Goal: Task Accomplishment & Management: Manage account settings

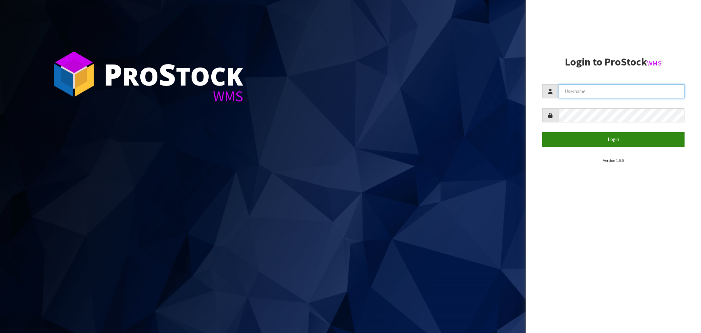
type input "Salehaben@cwl.co.nz"
click at [609, 138] on button "Login" at bounding box center [613, 139] width 142 height 14
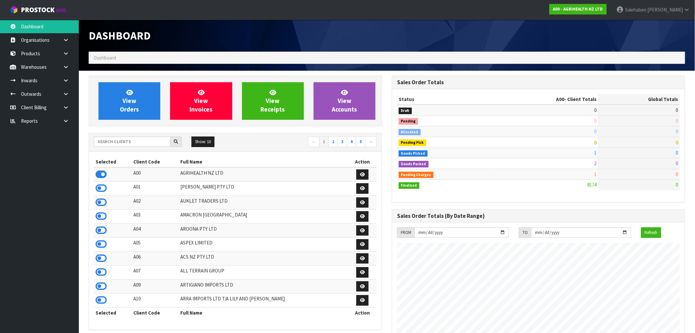
scroll to position [498, 303]
click at [142, 139] on input "text" at bounding box center [132, 141] width 77 height 10
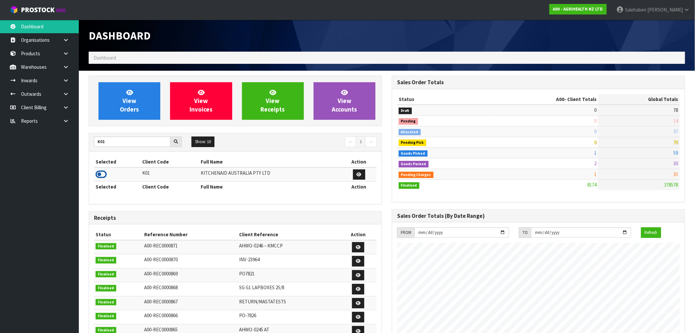
drag, startPoint x: 99, startPoint y: 173, endPoint x: 103, endPoint y: 170, distance: 5.8
click at [99, 173] on icon at bounding box center [101, 174] width 11 height 10
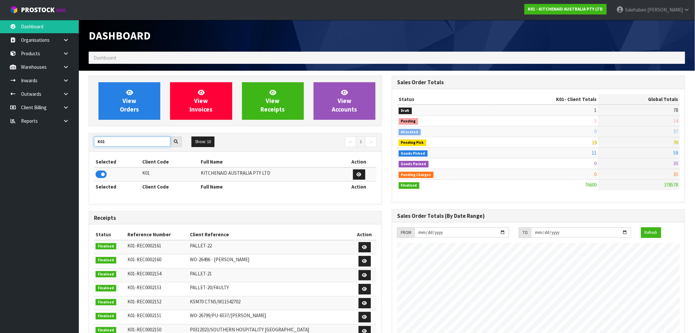
drag, startPoint x: 111, startPoint y: 142, endPoint x: 66, endPoint y: 143, distance: 45.0
click at [72, 145] on body "Toggle navigation ProStock WMS K01 - KITCHENAID AUSTRALIA PTY LTD Salehaben Pat…" at bounding box center [347, 166] width 695 height 333
type input "S08"
click at [104, 174] on icon at bounding box center [101, 174] width 11 height 10
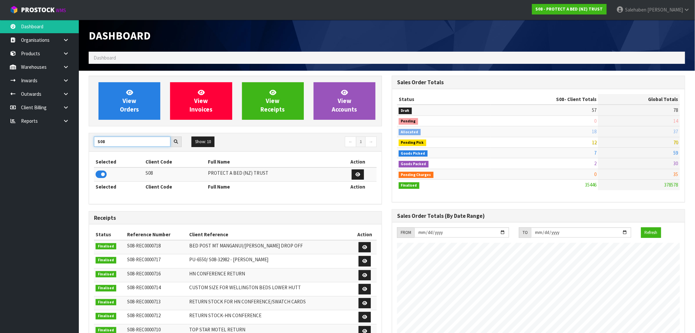
drag, startPoint x: 109, startPoint y: 140, endPoint x: 67, endPoint y: 147, distance: 42.6
click at [76, 149] on body "Toggle navigation ProStock WMS S08 - PROTECT A BED (NZ) TRUST [PERSON_NAME] Log…" at bounding box center [347, 166] width 695 height 333
click at [100, 176] on icon at bounding box center [101, 174] width 11 height 10
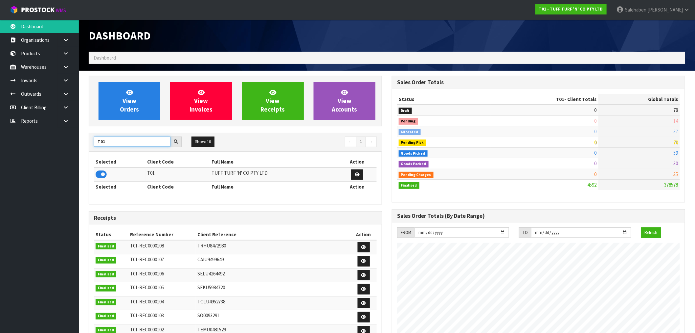
drag, startPoint x: 116, startPoint y: 141, endPoint x: 95, endPoint y: 143, distance: 20.9
click at [102, 140] on input "T01" at bounding box center [132, 141] width 77 height 10
type input "T"
type input "C11"
click at [101, 178] on icon at bounding box center [101, 174] width 11 height 10
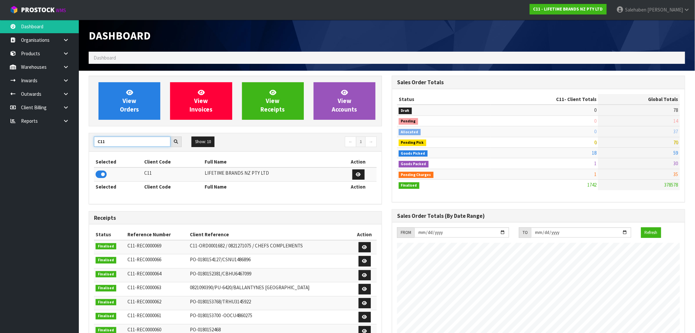
drag, startPoint x: 89, startPoint y: 150, endPoint x: 39, endPoint y: 149, distance: 50.0
click at [58, 150] on body "Toggle navigation ProStock WMS C11 - LIFETIME BRANDS NZ PTY LTD Salehaben Patel…" at bounding box center [347, 166] width 695 height 333
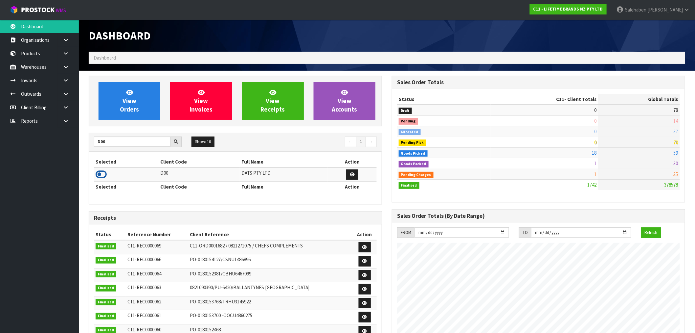
click at [98, 169] on icon at bounding box center [101, 174] width 11 height 10
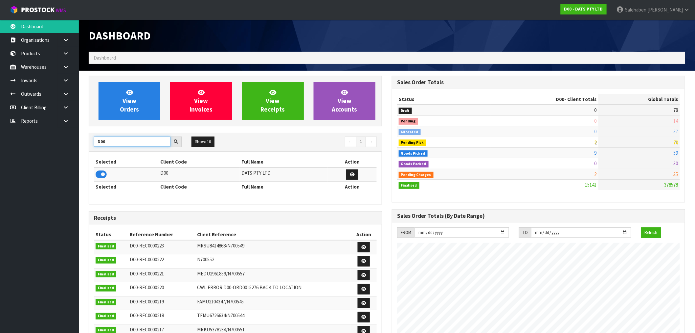
drag, startPoint x: 109, startPoint y: 142, endPoint x: 8, endPoint y: 152, distance: 101.4
click at [26, 154] on body "Toggle navigation ProStock WMS D00 - DATS PTY LTD Salehaben Patel Logout Dashbo…" at bounding box center [347, 166] width 695 height 333
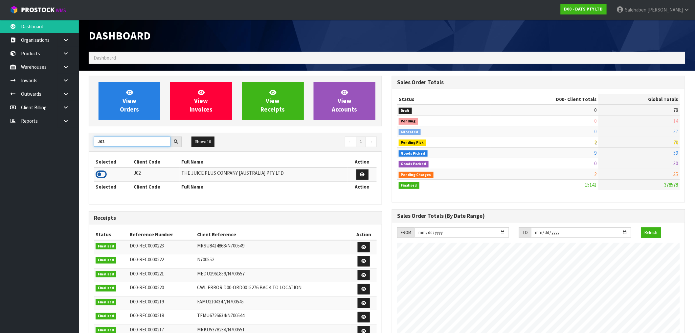
type input "J02"
click at [101, 174] on icon at bounding box center [101, 174] width 11 height 10
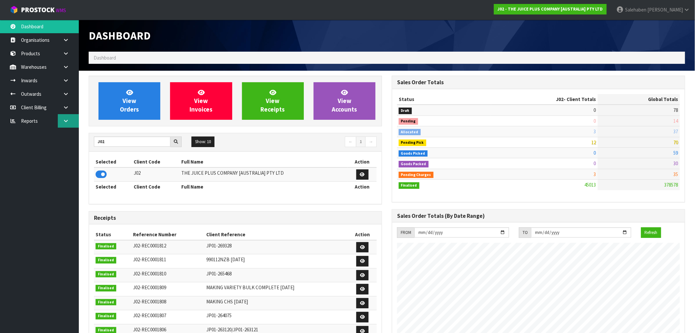
click at [67, 118] on icon at bounding box center [66, 120] width 6 height 5
click at [31, 147] on link "CWL" at bounding box center [39, 147] width 79 height 13
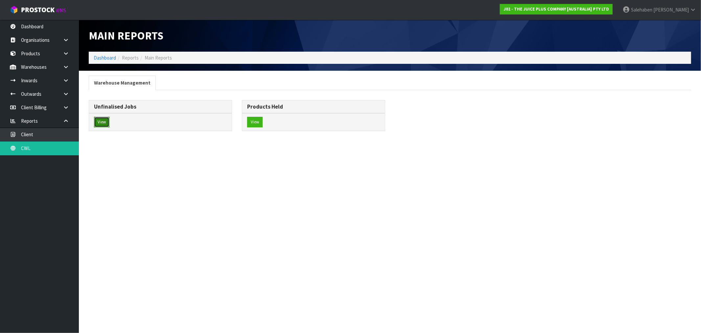
click at [105, 122] on button "View" at bounding box center [101, 122] width 15 height 11
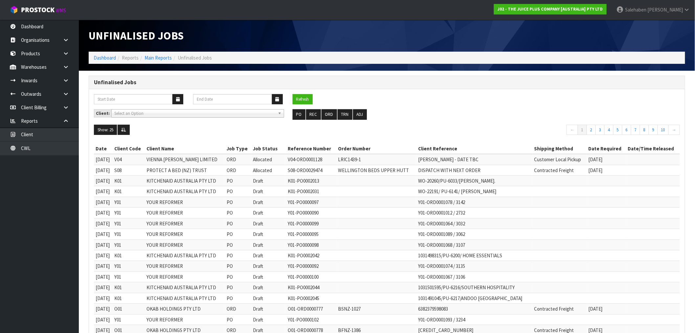
click at [166, 115] on span "Select an Option" at bounding box center [194, 113] width 161 height 8
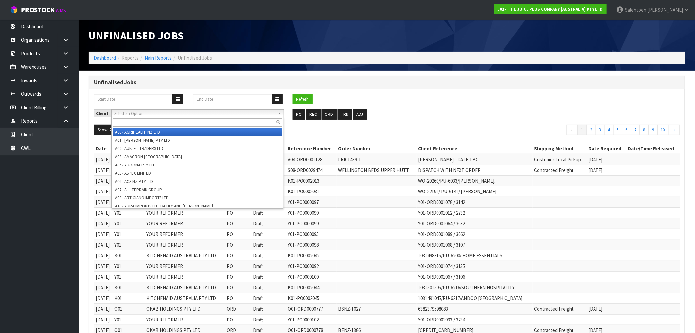
click at [156, 123] on input "text" at bounding box center [198, 122] width 170 height 8
click at [403, 101] on div "Refresh" at bounding box center [387, 101] width 596 height 15
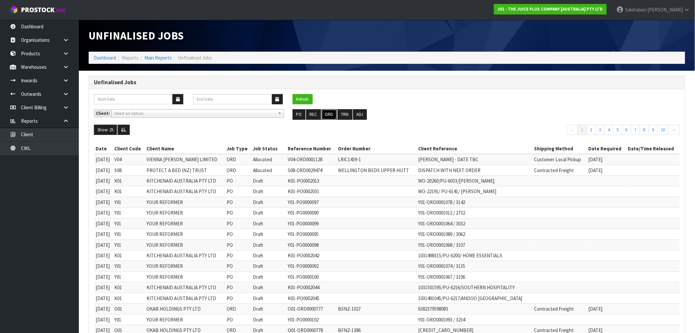
click at [329, 114] on button "ORD" at bounding box center [329, 114] width 15 height 11
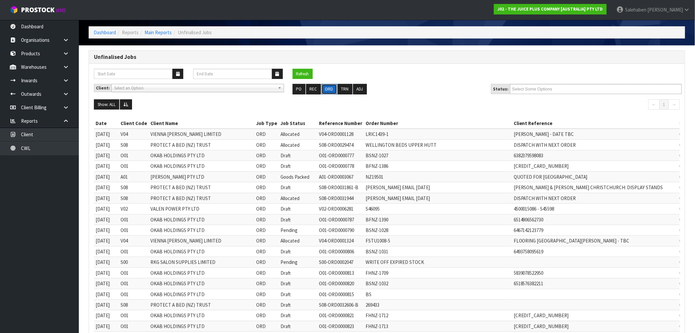
scroll to position [36, 0]
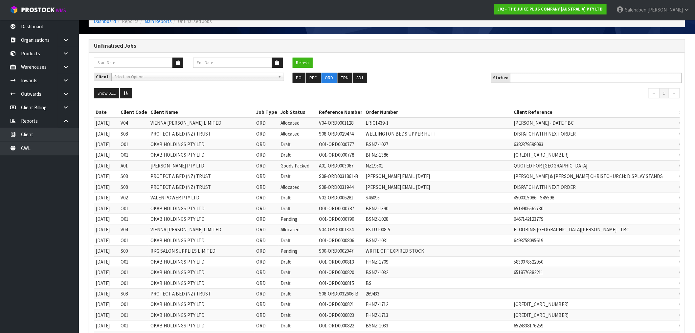
click at [537, 80] on input "text" at bounding box center [536, 78] width 48 height 8
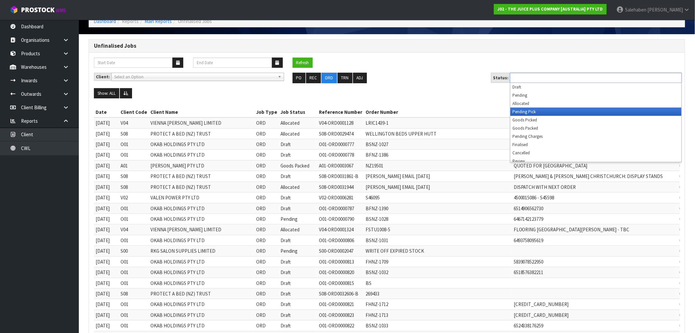
click at [526, 113] on li "Pending Pick" at bounding box center [596, 111] width 171 height 8
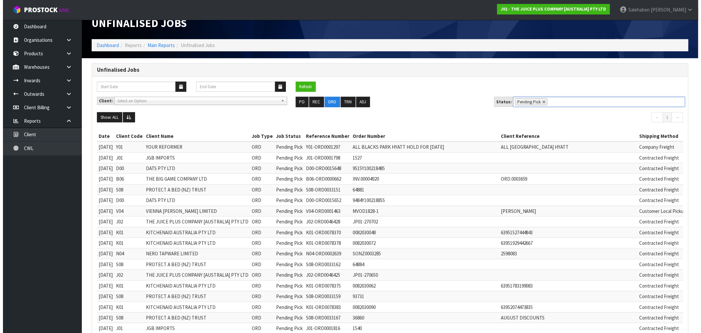
scroll to position [0, 0]
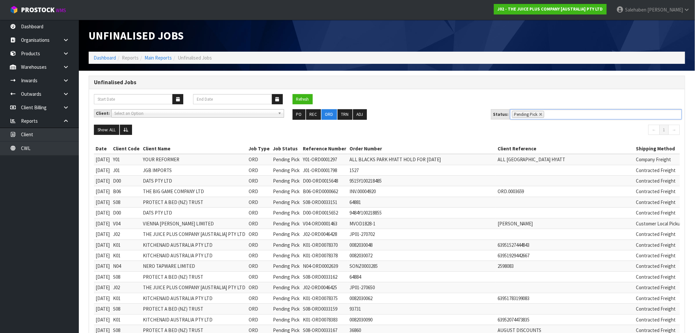
click at [278, 113] on b at bounding box center [281, 113] width 6 height 8
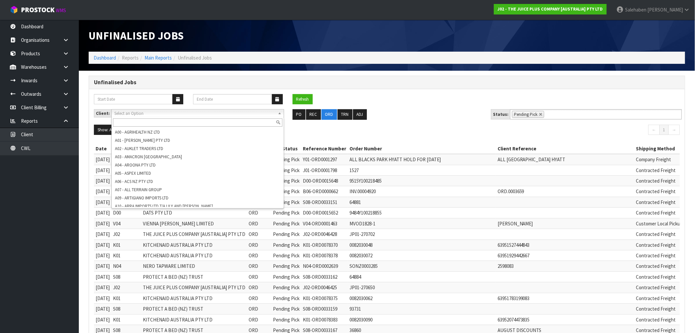
click at [194, 123] on input "text" at bounding box center [198, 122] width 170 height 8
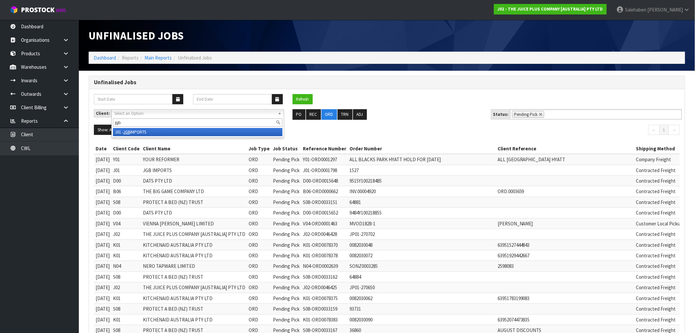
type input "jgb"
click at [139, 130] on li "J01 - JGB IMPORTS" at bounding box center [198, 132] width 170 height 8
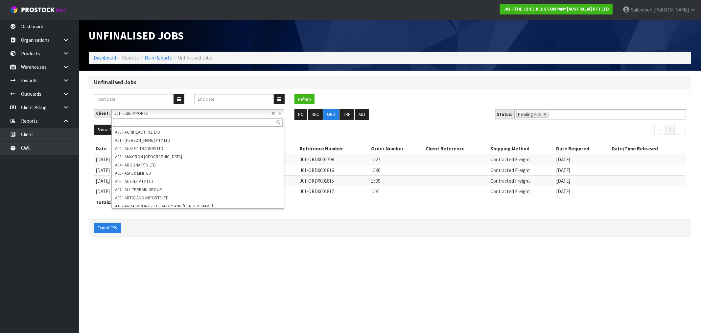
scroll to position [529, 0]
click at [278, 112] on b at bounding box center [281, 113] width 6 height 8
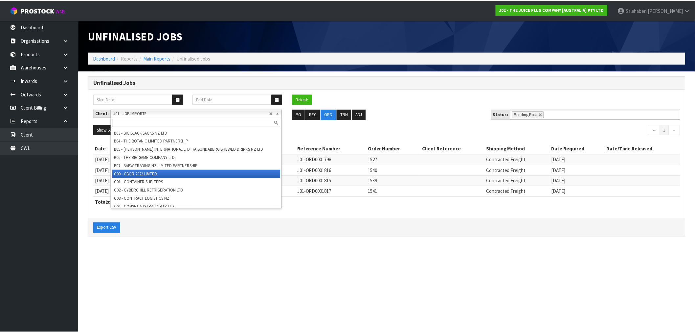
scroll to position [0, 0]
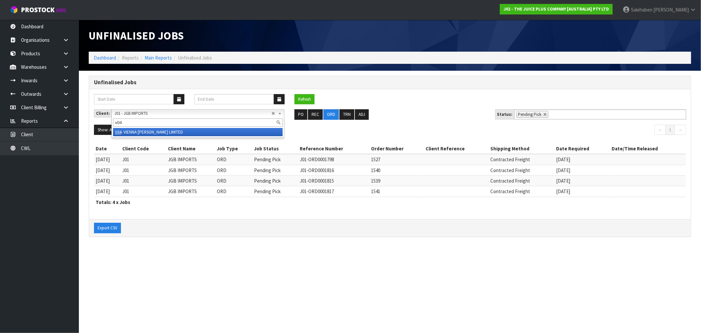
type input "v04"
click at [130, 129] on li "V04 - VIENNA WOODS LIMITED" at bounding box center [198, 132] width 170 height 8
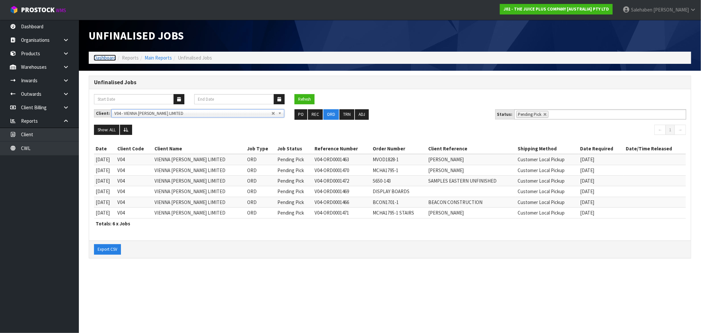
click at [101, 58] on link "Dashboard" at bounding box center [105, 58] width 22 height 6
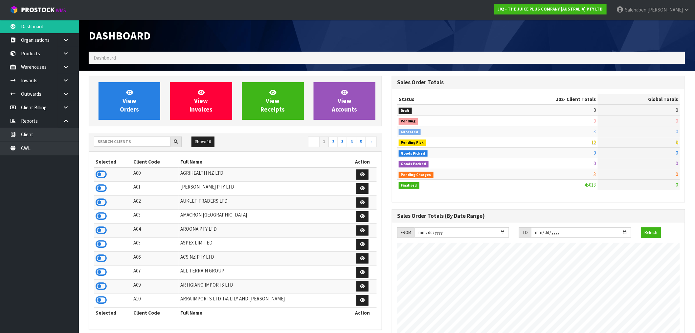
scroll to position [498, 303]
click at [126, 143] on input "text" at bounding box center [132, 141] width 77 height 10
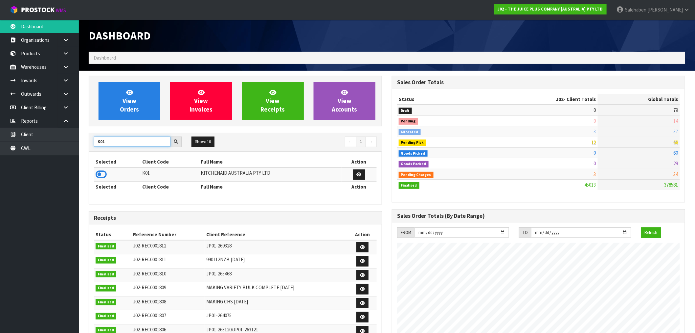
type input "K01"
click at [101, 173] on icon at bounding box center [101, 174] width 11 height 10
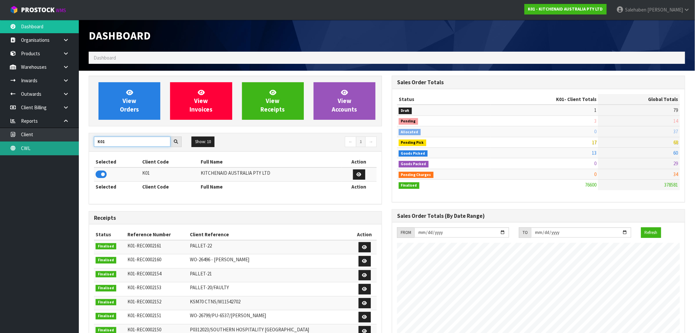
drag, startPoint x: 111, startPoint y: 142, endPoint x: 76, endPoint y: 145, distance: 35.2
click at [76, 145] on body "Toggle navigation ProStock WMS K01 - KITCHENAID AUSTRALIA PTY LTD Salehaben Pat…" at bounding box center [347, 166] width 695 height 333
type input "K01"
click at [101, 173] on icon at bounding box center [101, 174] width 11 height 10
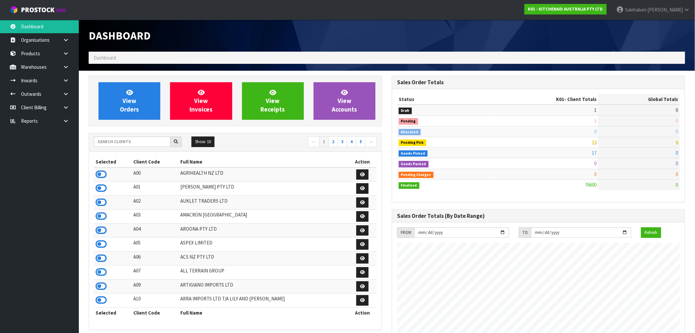
scroll to position [498, 303]
click at [133, 143] on input "text" at bounding box center [132, 141] width 77 height 10
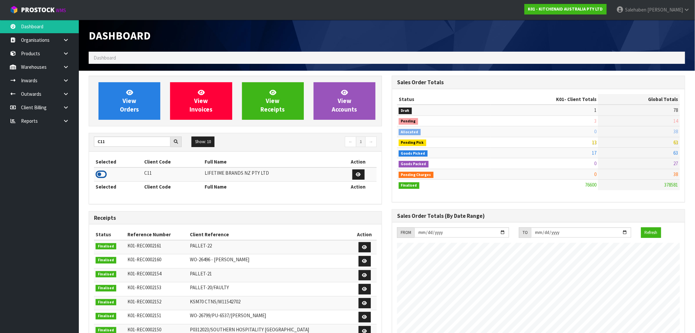
click at [100, 173] on icon at bounding box center [101, 174] width 11 height 10
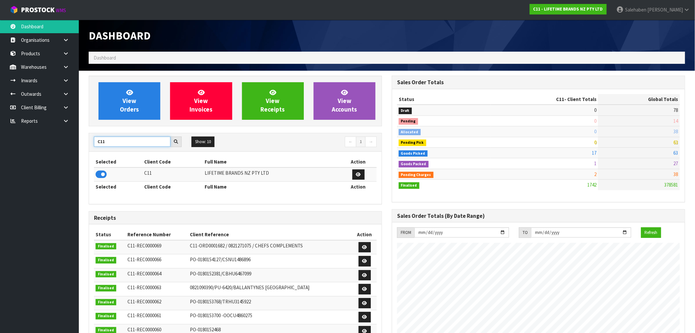
drag, startPoint x: 114, startPoint y: 138, endPoint x: 93, endPoint y: 152, distance: 25.3
click at [93, 152] on div "C11 Show: 10 5 10 25 50 ← 1 → Selected Client Code Full Name Action C11 LIFETIM…" at bounding box center [235, 168] width 293 height 71
click at [101, 175] on icon at bounding box center [101, 174] width 11 height 10
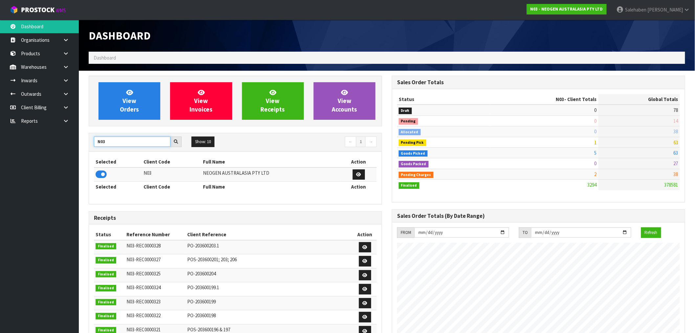
drag, startPoint x: 114, startPoint y: 140, endPoint x: 60, endPoint y: 153, distance: 56.0
click at [60, 153] on body "Toggle navigation ProStock WMS N03 - NEOGEN AUSTRALASIA PTY LTD Salehaben Patel…" at bounding box center [347, 166] width 695 height 333
type input "N04"
click at [99, 173] on icon at bounding box center [101, 174] width 11 height 10
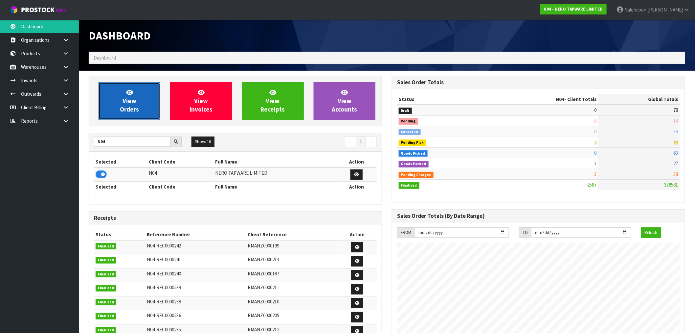
click at [118, 104] on link "View Orders" at bounding box center [130, 100] width 62 height 37
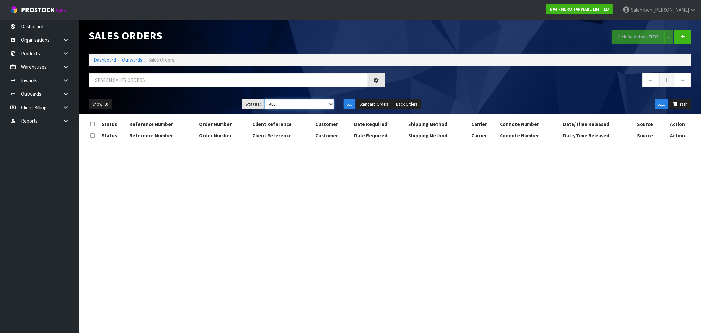
click at [302, 106] on select "Draft Pending Allocated Pending Pick Goods Picked Goods Packed Pending Charges …" at bounding box center [299, 104] width 70 height 10
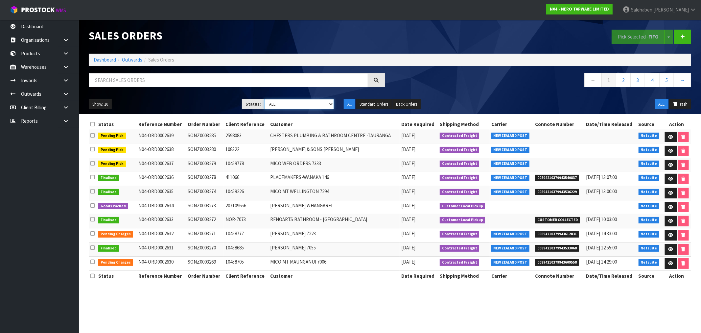
select select "string:3"
click at [264, 99] on select "Draft Pending Allocated Pending Pick Goods Picked Goods Packed Pending Charges …" at bounding box center [299, 104] width 70 height 10
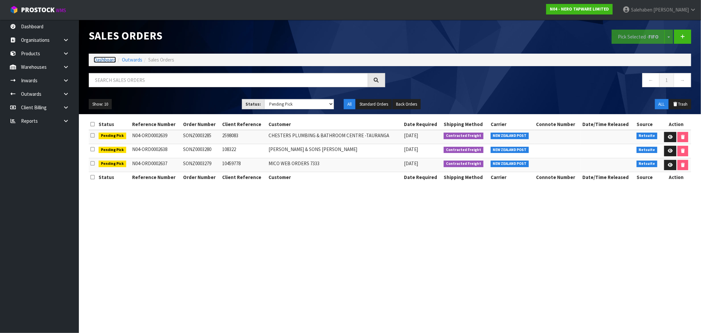
click at [107, 58] on link "Dashboard" at bounding box center [105, 60] width 22 height 6
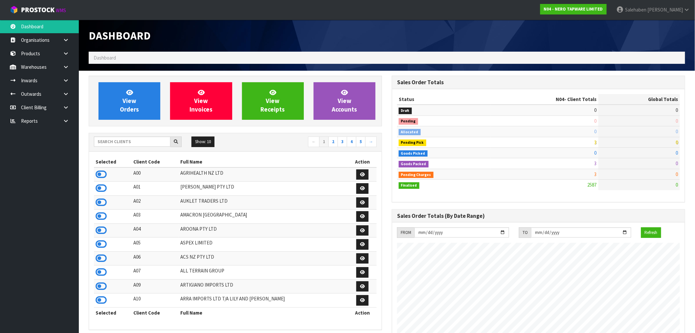
scroll to position [512, 303]
click at [134, 137] on input "text" at bounding box center [132, 141] width 77 height 10
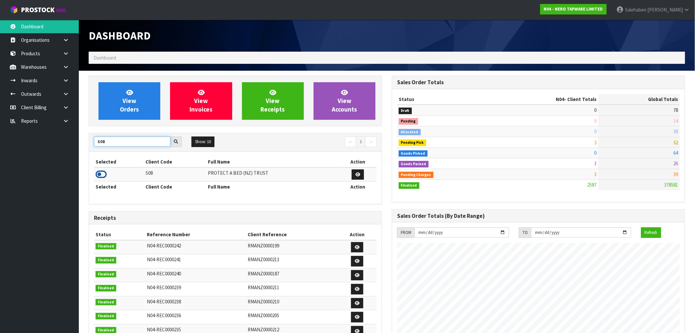
type input "S08"
click at [100, 174] on icon at bounding box center [101, 174] width 11 height 10
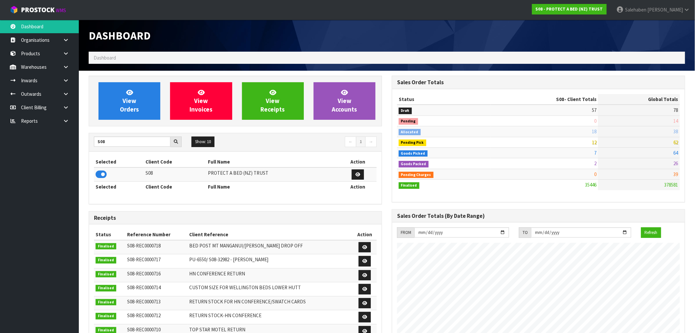
scroll to position [498, 303]
drag, startPoint x: 110, startPoint y: 139, endPoint x: 83, endPoint y: 146, distance: 27.5
click at [84, 146] on div "View Orders View Invoices View Receipts View Accounts S08 Show: 10 5 10 25 50 ←…" at bounding box center [235, 266] width 303 height 381
type input "B07"
click at [100, 170] on icon at bounding box center [101, 174] width 11 height 10
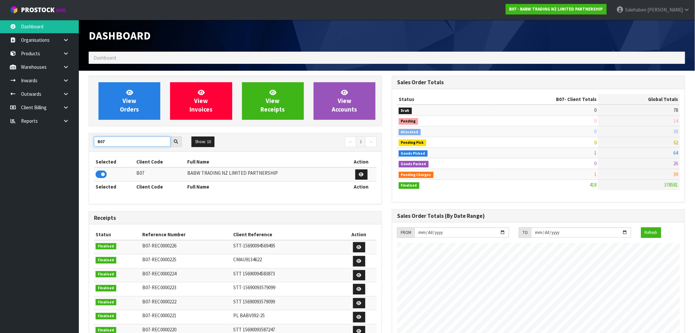
drag, startPoint x: 111, startPoint y: 142, endPoint x: 90, endPoint y: 145, distance: 21.2
click at [90, 145] on div "B07" at bounding box center [138, 141] width 98 height 11
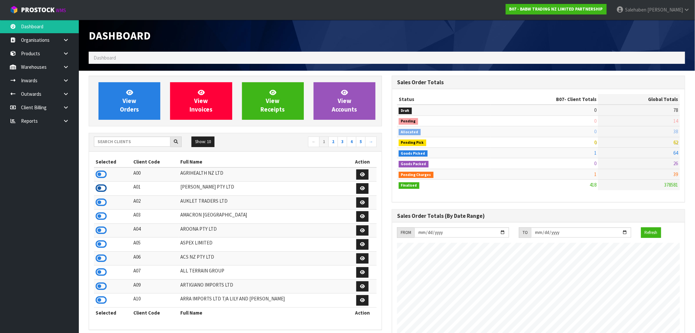
click at [101, 189] on icon at bounding box center [101, 188] width 11 height 10
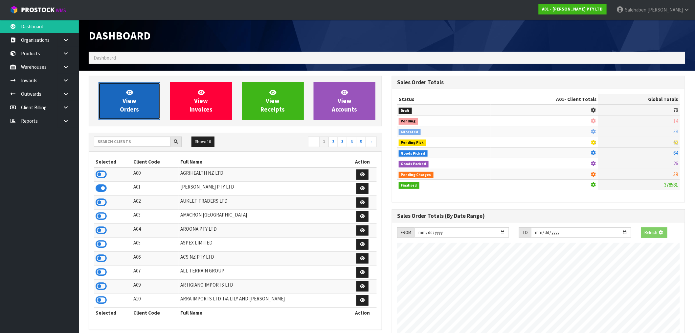
click at [136, 107] on span "View Orders" at bounding box center [129, 100] width 19 height 25
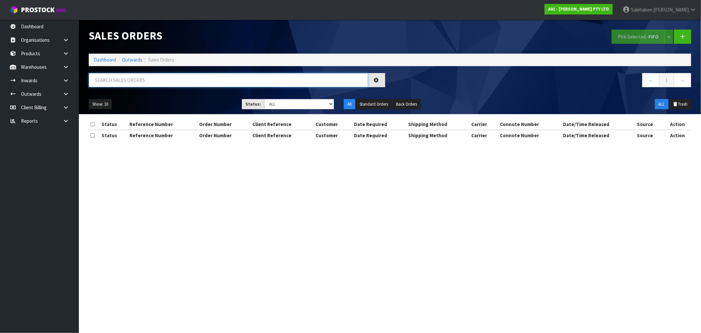
click at [128, 78] on input "text" at bounding box center [228, 80] width 279 height 14
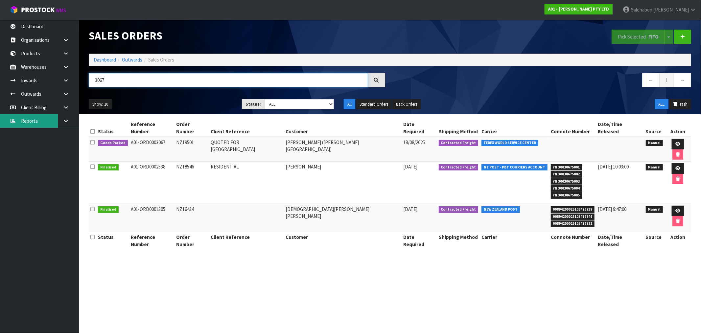
type input "3067"
click at [109, 59] on link "Dashboard" at bounding box center [105, 60] width 22 height 6
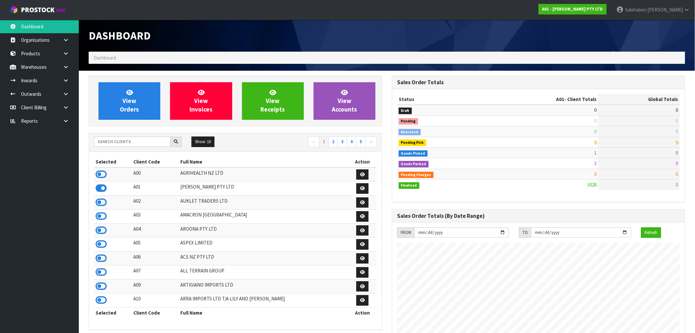
scroll to position [477, 303]
click at [119, 142] on input "text" at bounding box center [132, 141] width 77 height 10
click at [101, 175] on icon at bounding box center [101, 174] width 11 height 10
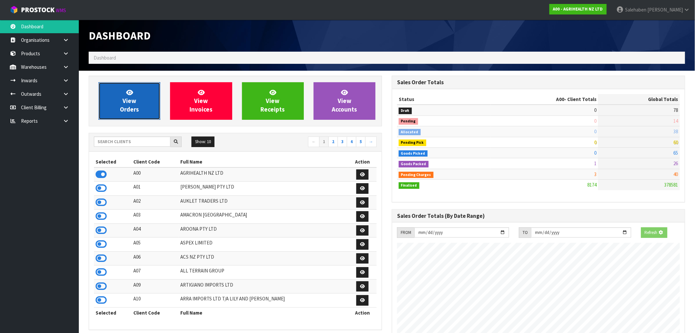
scroll to position [498, 303]
click at [128, 104] on span "View Orders" at bounding box center [129, 100] width 19 height 25
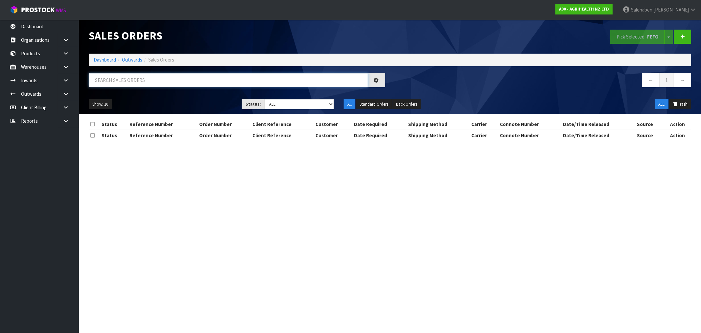
click at [118, 80] on input "text" at bounding box center [228, 80] width 279 height 14
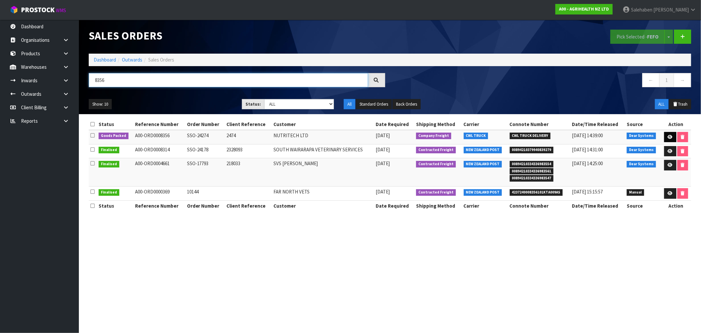
type input "8356"
click at [668, 137] on icon at bounding box center [670, 137] width 5 height 4
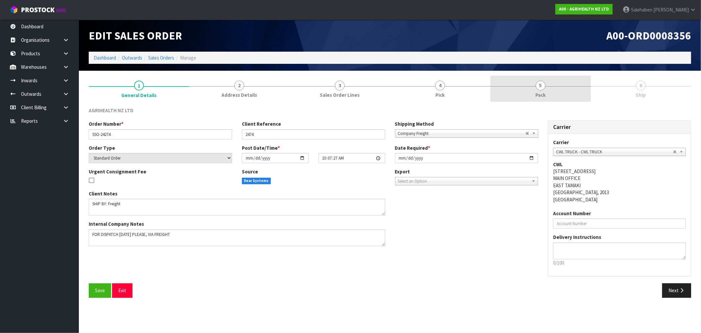
click at [541, 91] on span "Pack" at bounding box center [540, 94] width 10 height 7
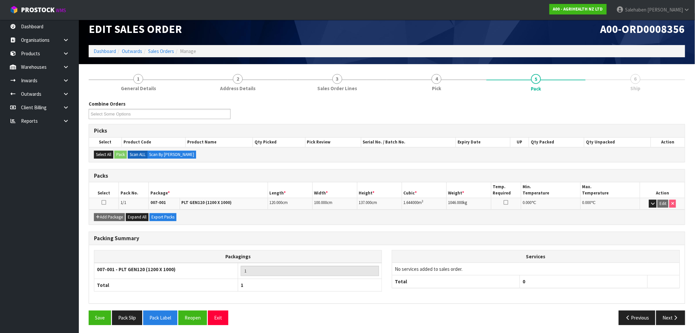
scroll to position [8, 0]
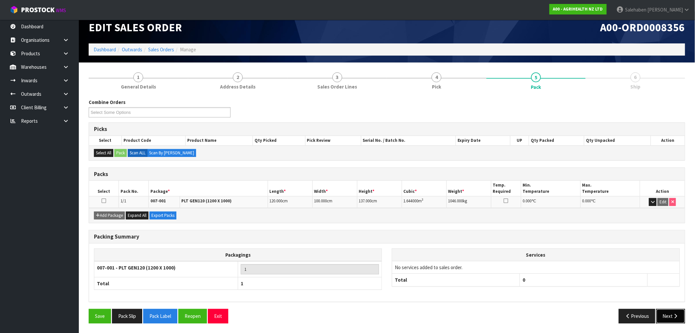
click at [666, 311] on button "Next" at bounding box center [671, 316] width 29 height 14
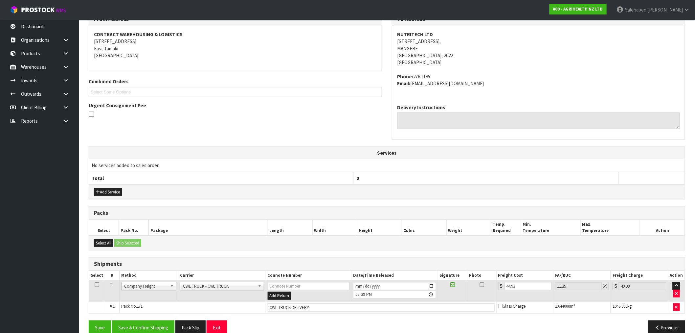
scroll to position [106, 0]
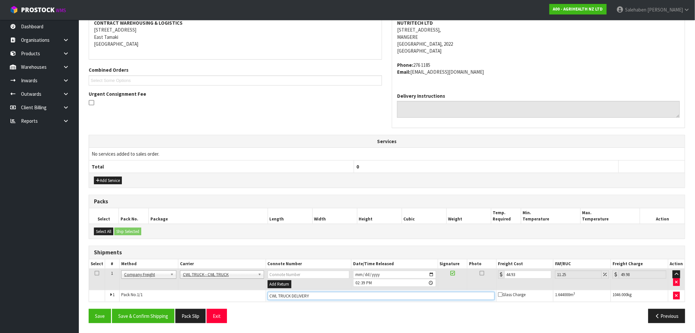
click at [321, 292] on input "CWL TRUCK DELIVERY" at bounding box center [381, 295] width 227 height 8
type input "CWL TRUCK DELIVERED"
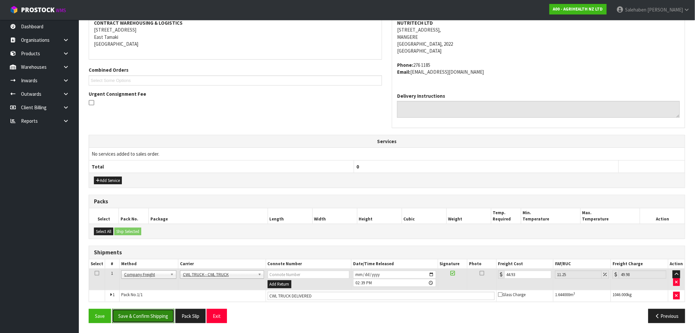
click at [158, 315] on button "Save & Confirm Shipping" at bounding box center [143, 316] width 62 height 14
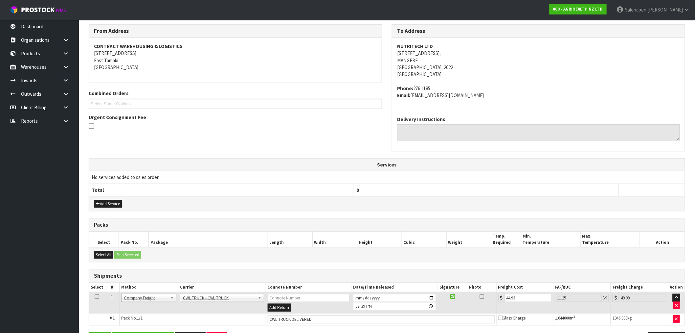
scroll to position [123, 0]
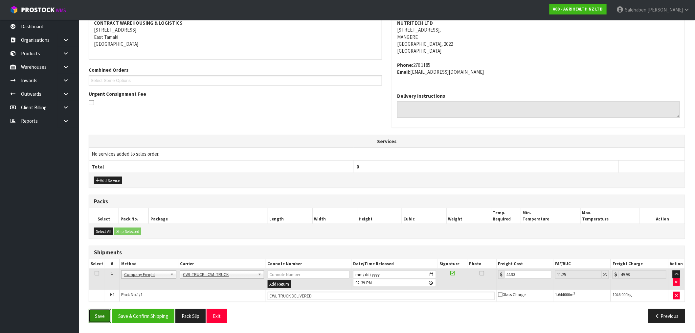
click at [98, 319] on button "Save" at bounding box center [100, 316] width 22 height 14
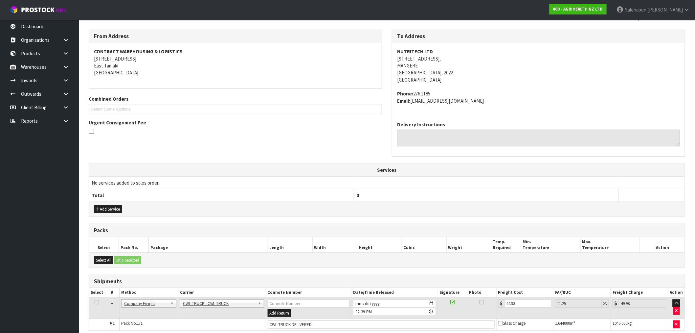
scroll to position [130, 0]
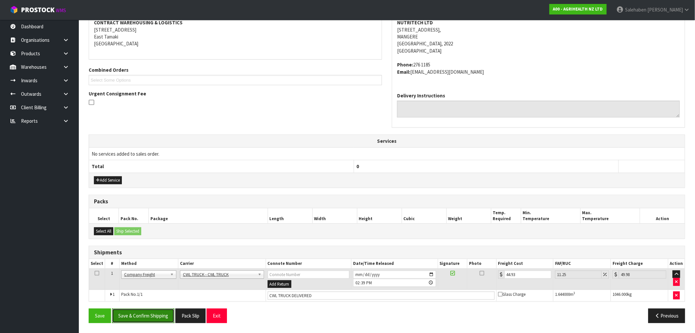
click at [147, 314] on button "Save & Confirm Shipping" at bounding box center [143, 315] width 62 height 14
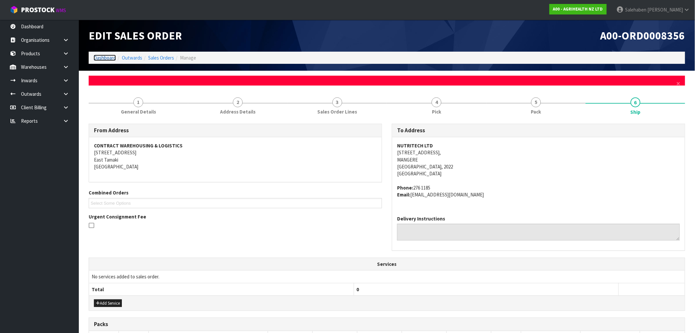
click at [101, 58] on link "Dashboard" at bounding box center [105, 58] width 22 height 6
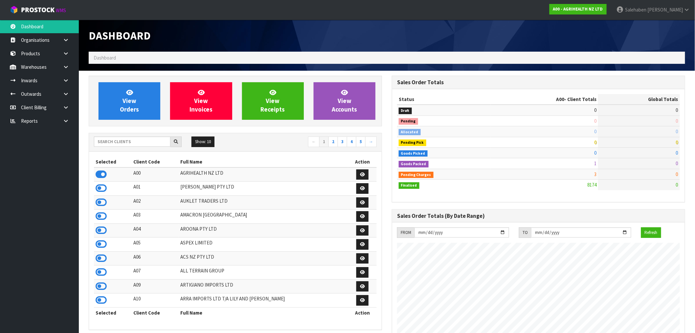
scroll to position [498, 303]
drag, startPoint x: 137, startPoint y: 143, endPoint x: 145, endPoint y: 137, distance: 9.6
click at [145, 137] on input "text" at bounding box center [132, 141] width 77 height 10
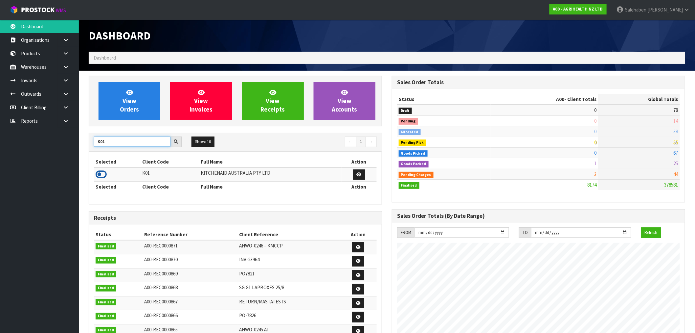
type input "K01"
click at [100, 172] on icon at bounding box center [101, 174] width 11 height 10
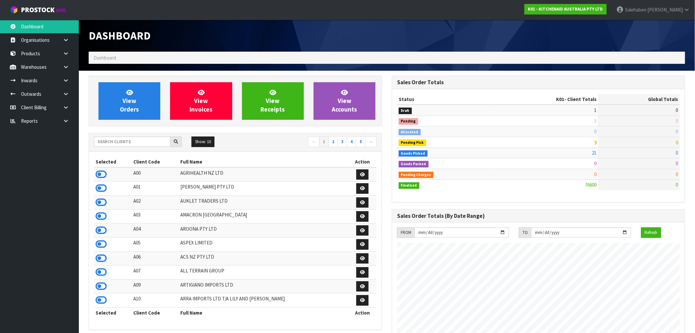
scroll to position [498, 303]
click at [140, 145] on input "text" at bounding box center [132, 141] width 77 height 10
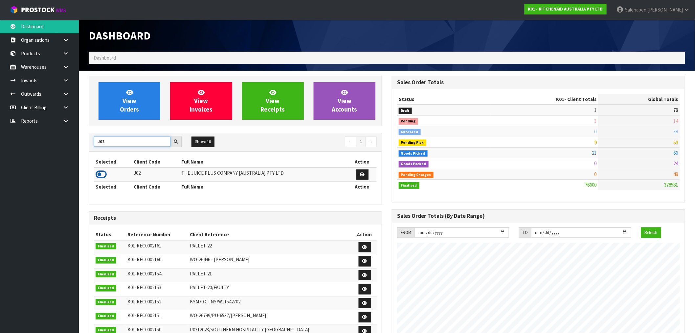
type input "J02"
click at [101, 175] on icon at bounding box center [101, 174] width 11 height 10
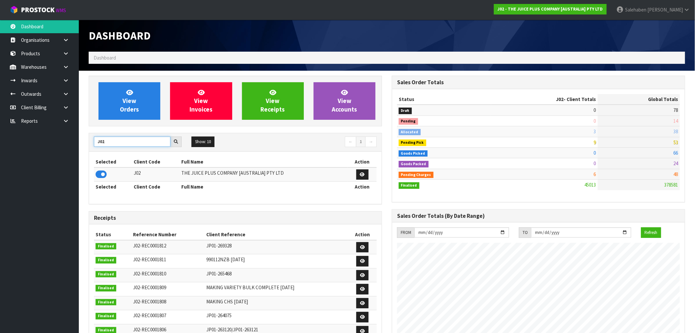
drag, startPoint x: 107, startPoint y: 145, endPoint x: 94, endPoint y: 150, distance: 14.4
click at [94, 150] on div "J02 Show: 10 5 10 25 50 ← 1 →" at bounding box center [235, 142] width 293 height 18
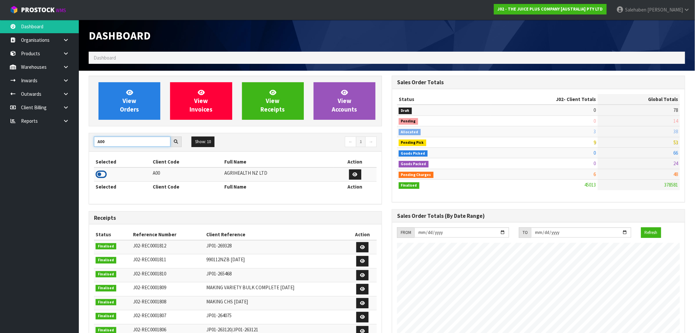
type input "A00"
click at [102, 175] on icon at bounding box center [101, 174] width 11 height 10
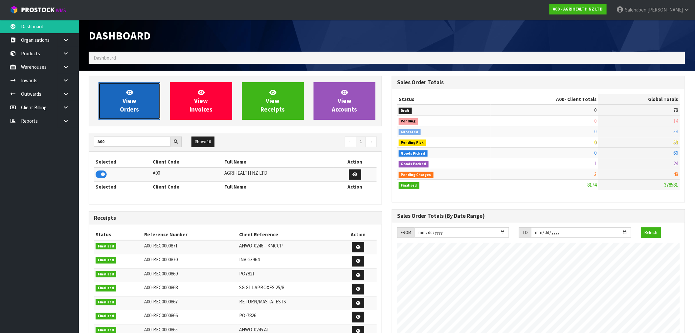
click at [130, 104] on span "View Orders" at bounding box center [129, 100] width 19 height 25
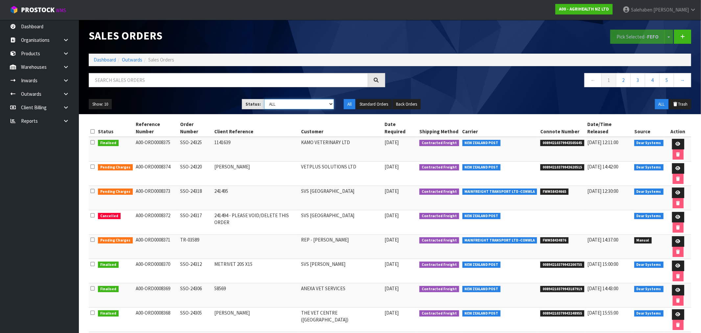
click at [285, 103] on select "Draft Pending Allocated Pending Pick Goods Picked Goods Packed Pending Charges …" at bounding box center [299, 104] width 70 height 10
select select "string:5"
click at [264, 99] on select "Draft Pending Allocated Pending Pick Goods Picked Goods Packed Pending Charges …" at bounding box center [299, 104] width 70 height 10
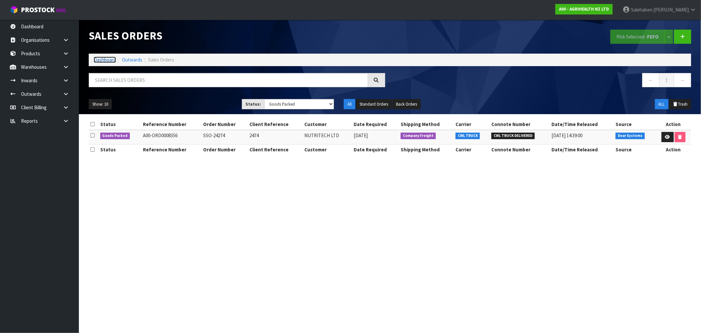
click at [109, 61] on link "Dashboard" at bounding box center [105, 60] width 22 height 6
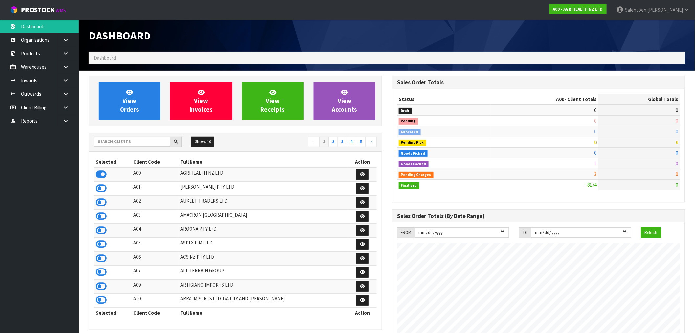
scroll to position [498, 303]
click at [150, 140] on input "text" at bounding box center [132, 141] width 77 height 10
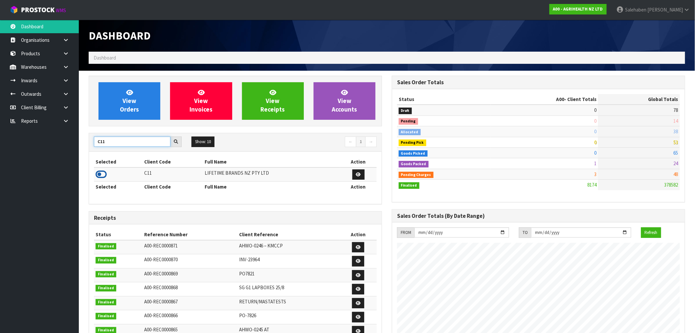
type input "C11"
click at [101, 173] on icon at bounding box center [101, 174] width 11 height 10
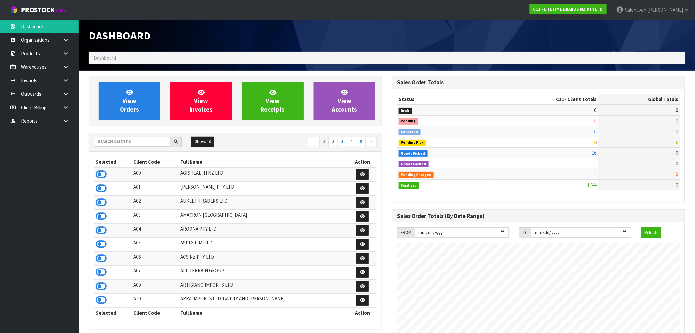
scroll to position [498, 303]
click at [125, 140] on input "text" at bounding box center [132, 141] width 77 height 10
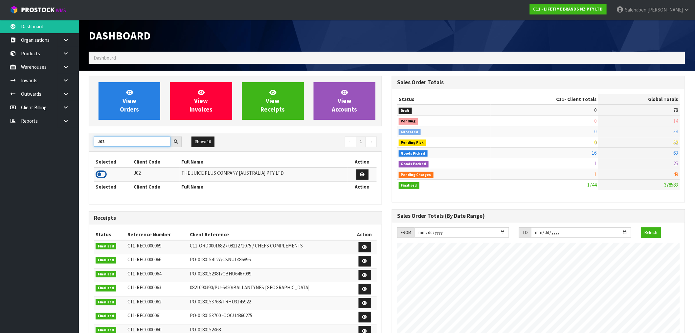
type input "J02"
click at [104, 176] on icon at bounding box center [101, 174] width 11 height 10
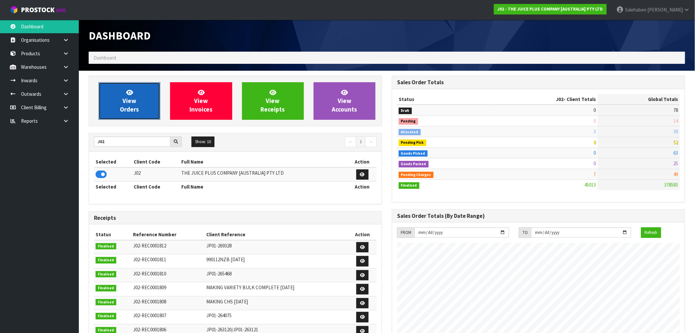
click at [117, 113] on link "View Orders" at bounding box center [130, 100] width 62 height 37
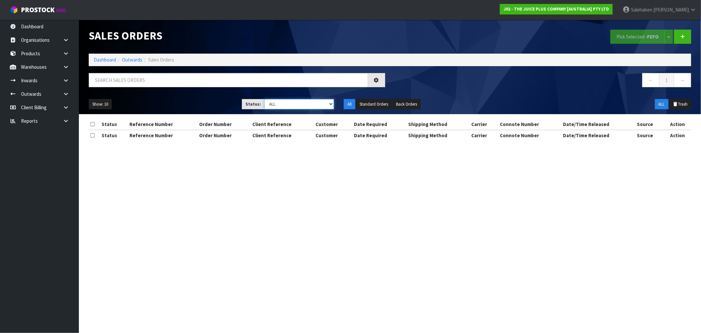
click at [281, 107] on select "Draft Pending Allocated Pending Pick Goods Picked Goods Packed Pending Charges …" at bounding box center [299, 104] width 70 height 10
select select "string:3"
click at [264, 99] on select "Draft Pending Allocated Pending Pick Goods Picked Goods Packed Pending Charges …" at bounding box center [299, 104] width 70 height 10
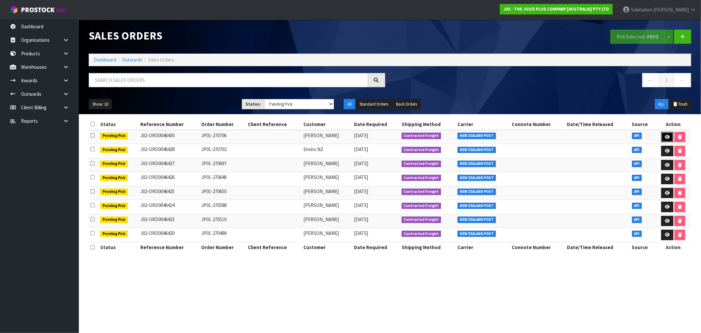
click at [665, 135] on icon at bounding box center [667, 137] width 5 height 4
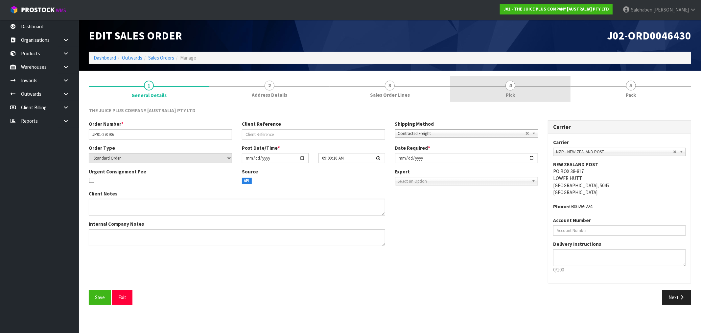
click at [512, 88] on span "4" at bounding box center [510, 86] width 10 height 10
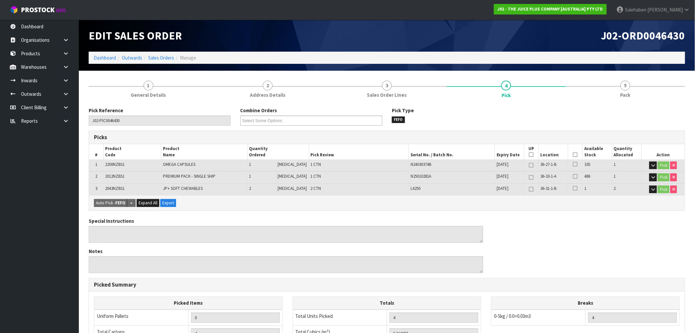
click at [575, 155] on icon at bounding box center [575, 154] width 5 height 0
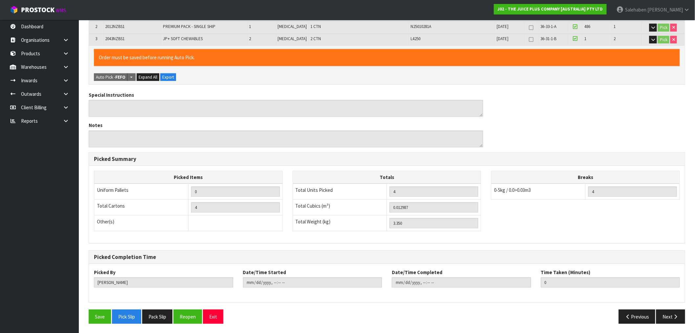
scroll to position [150, 0]
click at [106, 313] on button "Save" at bounding box center [100, 316] width 22 height 14
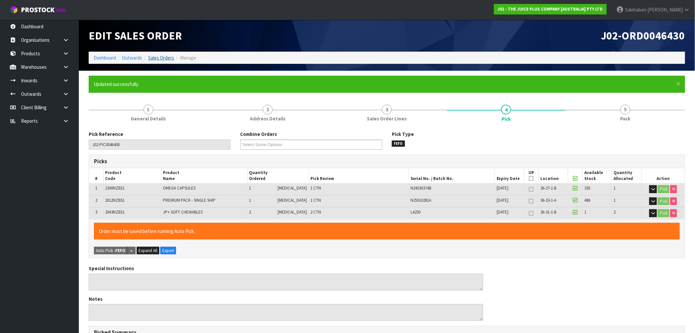
type input "Salehaben Patel"
type input "2025-08-27T15:11:08"
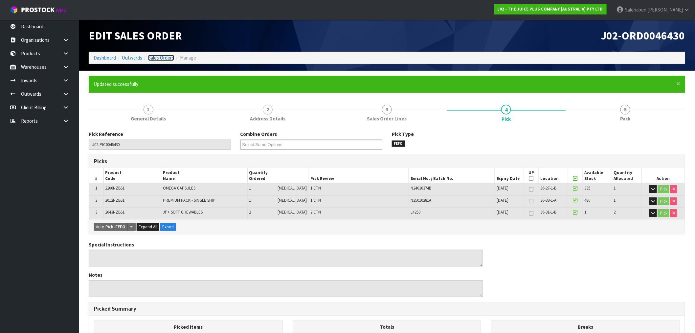
click at [155, 60] on link "Sales Orders" at bounding box center [161, 58] width 26 height 6
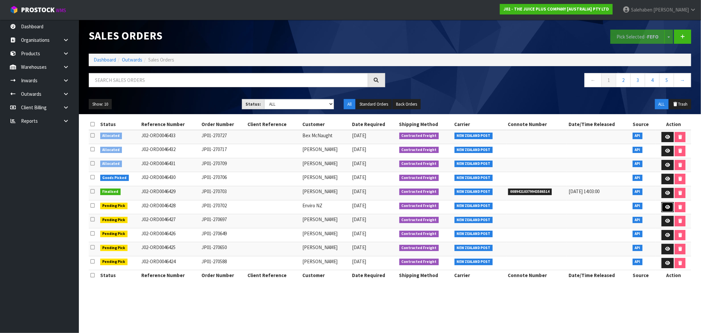
click at [669, 203] on link at bounding box center [667, 207] width 12 height 11
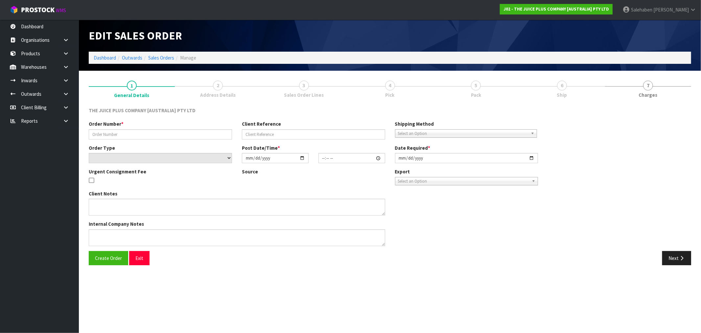
type input "JP01-270702"
select select "number:0"
type input "2025-08-27"
type input "07:59:46.000"
type input "2025-08-27"
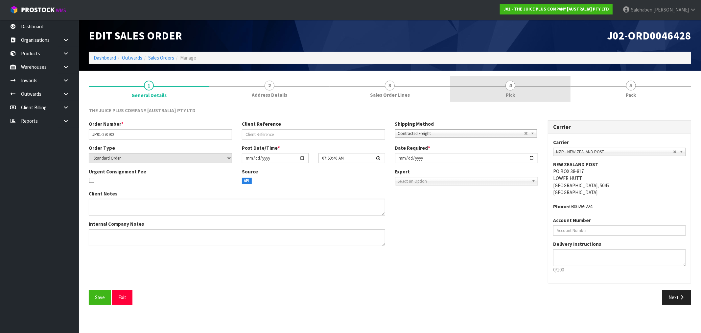
click at [513, 86] on span "4" at bounding box center [510, 86] width 10 height 10
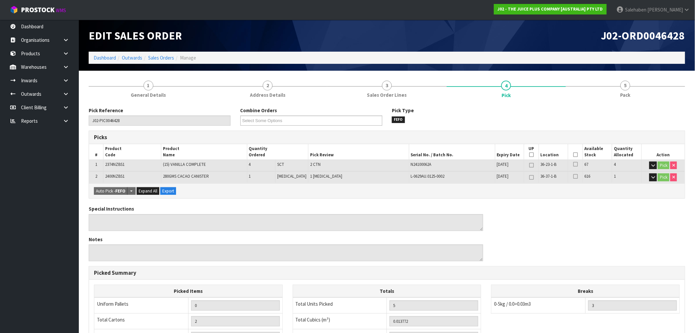
click at [573, 155] on icon at bounding box center [575, 154] width 5 height 0
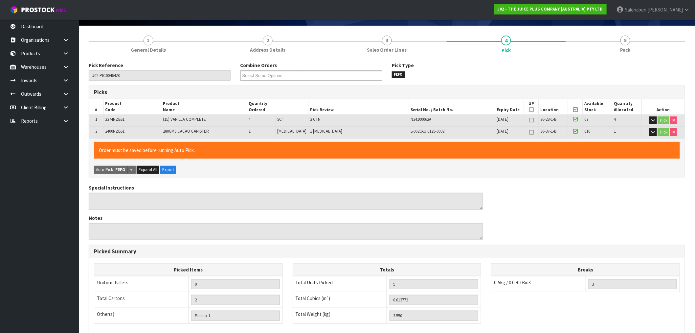
scroll to position [138, 0]
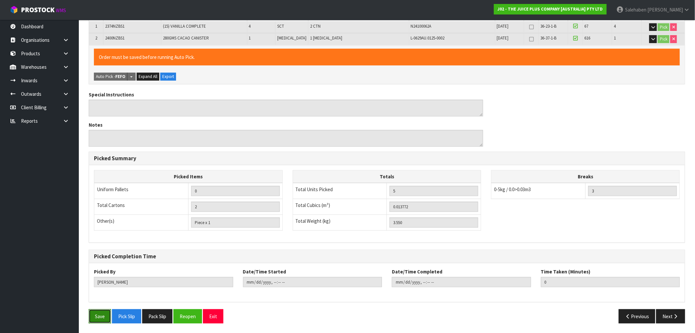
click at [103, 317] on button "Save" at bounding box center [100, 316] width 22 height 14
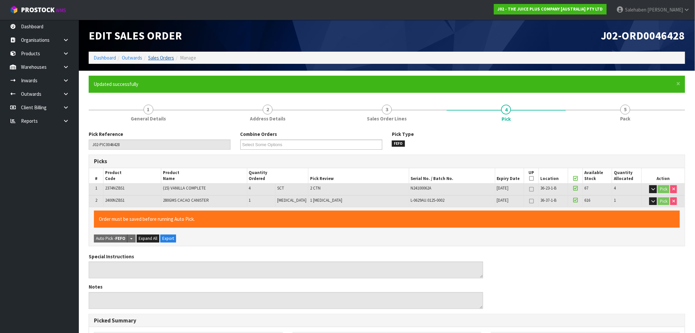
type input "Salehaben Patel"
type input "2025-08-27T15:11:21"
click at [166, 58] on link "Sales Orders" at bounding box center [161, 58] width 26 height 6
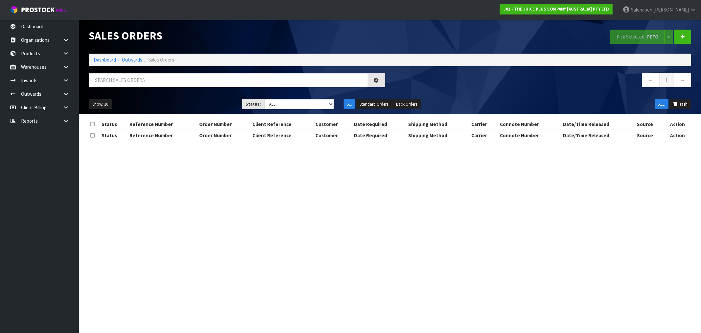
click at [291, 110] on div "Show: 10 5 10 25 50 Status: Draft Pending Allocated Pending Pick Goods Picked G…" at bounding box center [390, 104] width 612 height 20
click at [292, 102] on select "Draft Pending Allocated Pending Pick Goods Picked Goods Packed Pending Charges …" at bounding box center [299, 104] width 70 height 10
select select "string:3"
click at [264, 99] on select "Draft Pending Allocated Pending Pick Goods Picked Goods Packed Pending Charges …" at bounding box center [299, 104] width 70 height 10
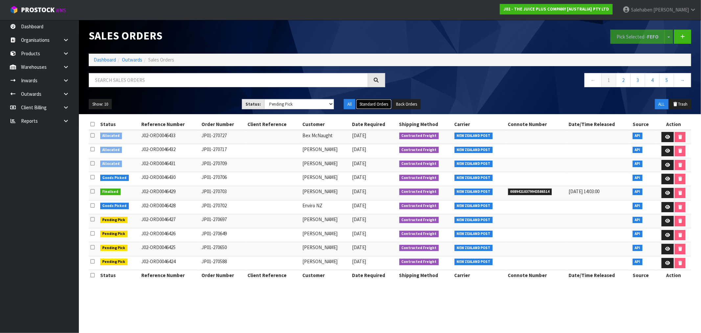
click at [382, 104] on button "Standard Orders" at bounding box center [374, 104] width 36 height 11
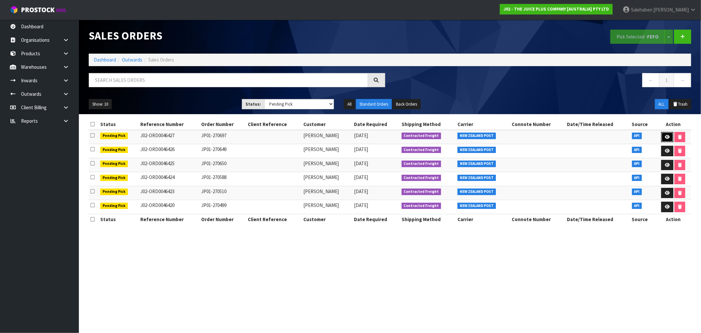
click at [665, 137] on icon at bounding box center [667, 137] width 5 height 4
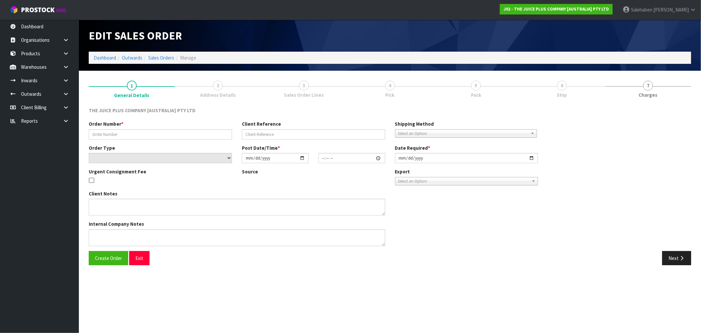
type input "JP01-270697"
select select "number:0"
type input "2025-08-27"
type input "03:21:21.000"
type input "2025-08-27"
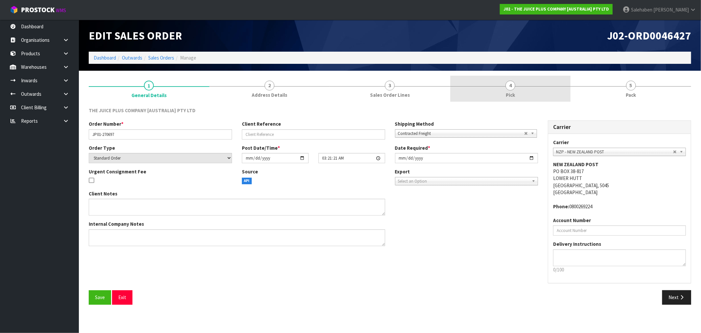
click at [507, 84] on span "4" at bounding box center [510, 86] width 10 height 10
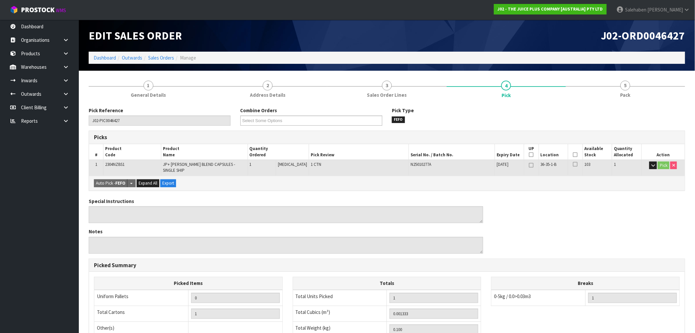
click at [573, 154] on icon at bounding box center [575, 154] width 5 height 0
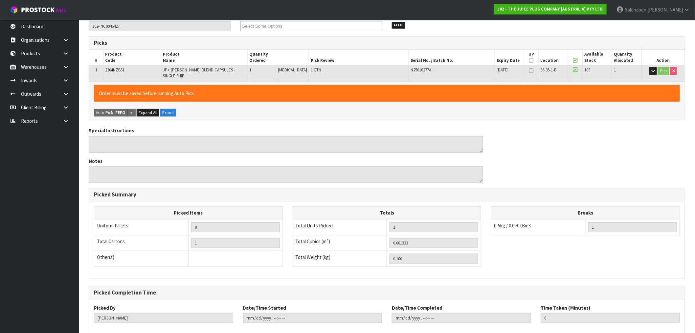
scroll to position [126, 0]
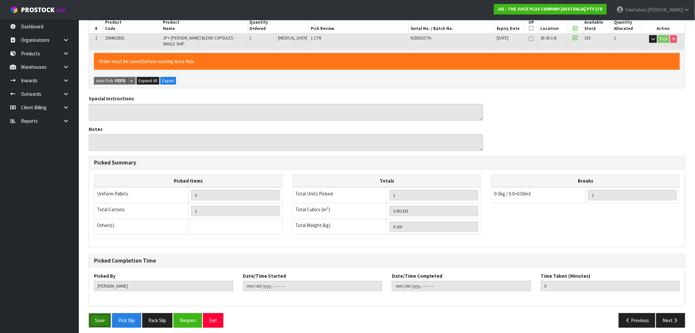
click at [96, 313] on button "Save" at bounding box center [100, 320] width 22 height 14
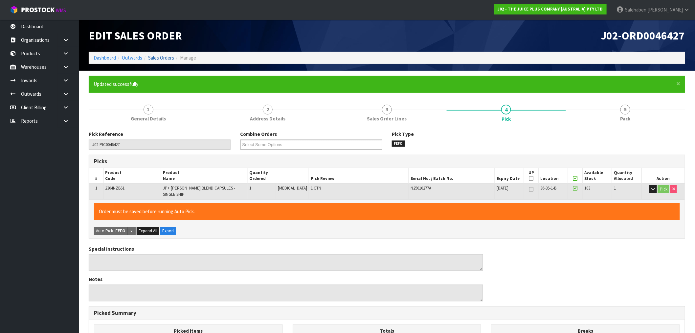
type input "Salehaben Patel"
type input "2025-08-27T15:11:34"
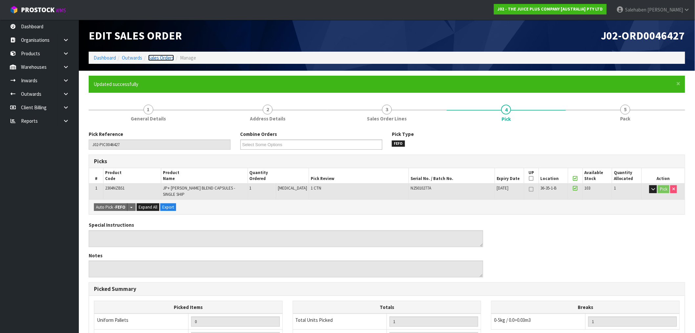
click at [163, 57] on link "Sales Orders" at bounding box center [161, 58] width 26 height 6
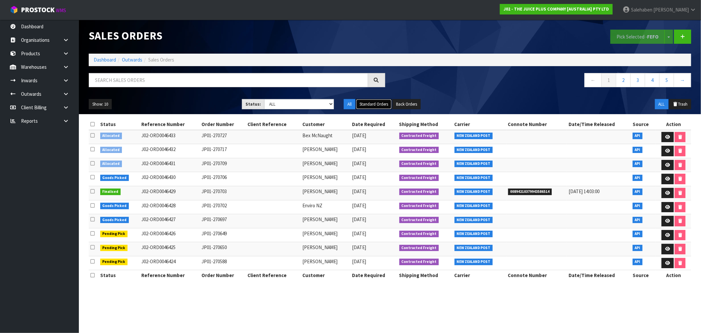
click at [375, 103] on button "Standard Orders" at bounding box center [374, 104] width 36 height 11
click at [366, 103] on button "Standard Orders" at bounding box center [374, 104] width 36 height 11
click at [666, 235] on icon at bounding box center [667, 235] width 5 height 4
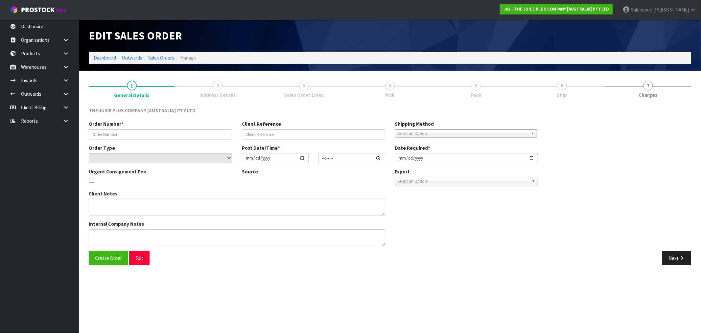
type input "JP01-270649"
select select "number:0"
type input "2025-08-27"
type input "03:03:58.000"
type input "2025-08-27"
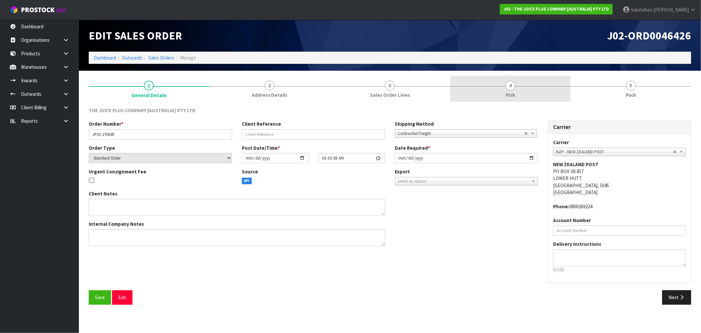
click at [514, 87] on span "4" at bounding box center [510, 86] width 10 height 10
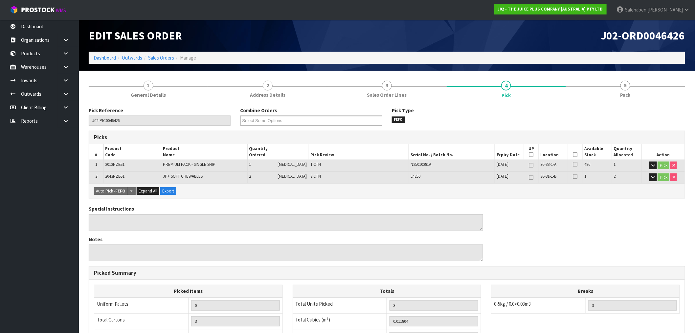
click at [573, 154] on icon at bounding box center [575, 154] width 5 height 0
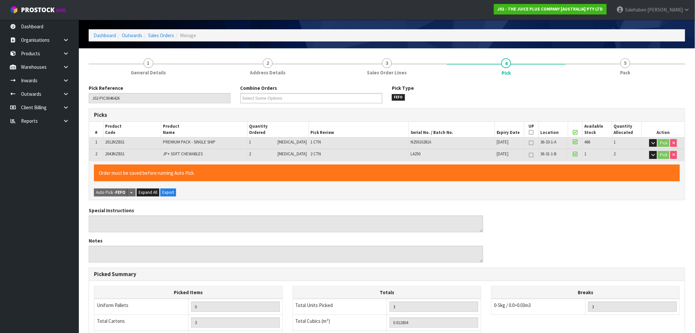
scroll to position [138, 0]
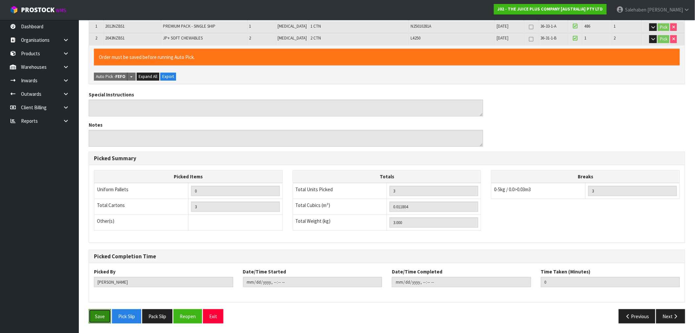
click at [99, 316] on button "Save" at bounding box center [100, 316] width 22 height 14
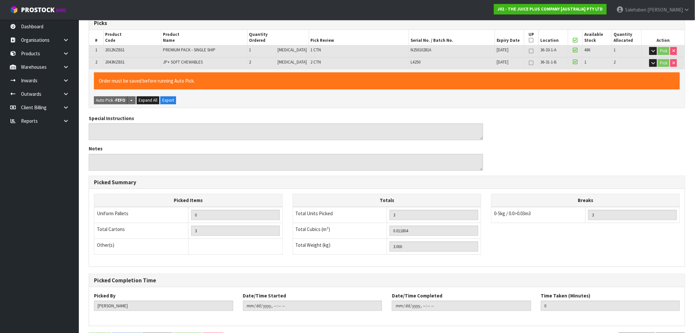
scroll to position [0, 0]
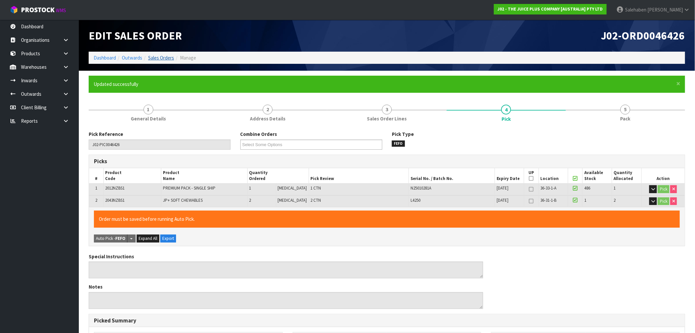
type input "Salehaben Patel"
type input "2025-08-27T15:11:53"
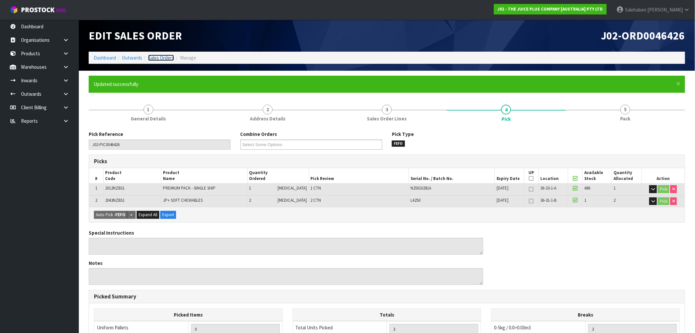
click at [163, 60] on link "Sales Orders" at bounding box center [161, 58] width 26 height 6
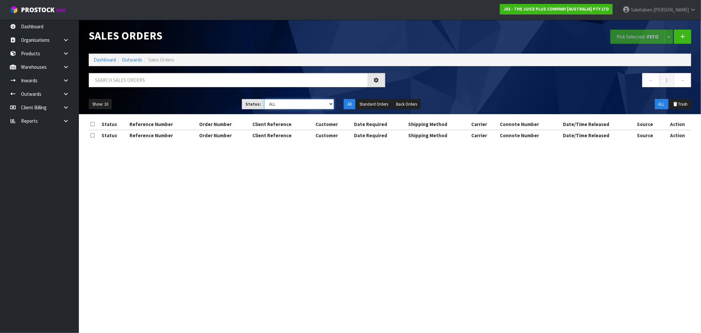
click at [286, 101] on select "Draft Pending Allocated Pending Pick Goods Picked Goods Packed Pending Charges …" at bounding box center [299, 104] width 70 height 10
select select "string:3"
click at [264, 99] on select "Draft Pending Allocated Pending Pick Goods Picked Goods Packed Pending Charges …" at bounding box center [299, 104] width 70 height 10
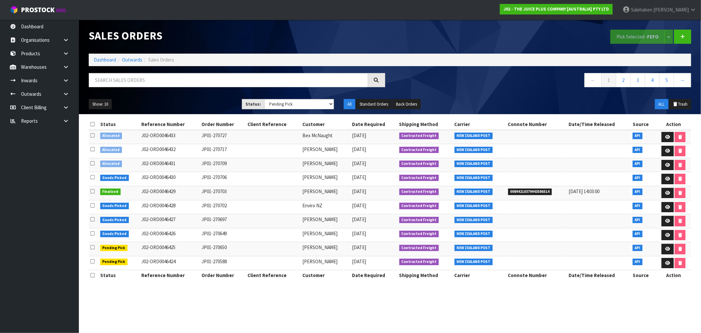
click at [666, 137] on icon at bounding box center [667, 137] width 5 height 4
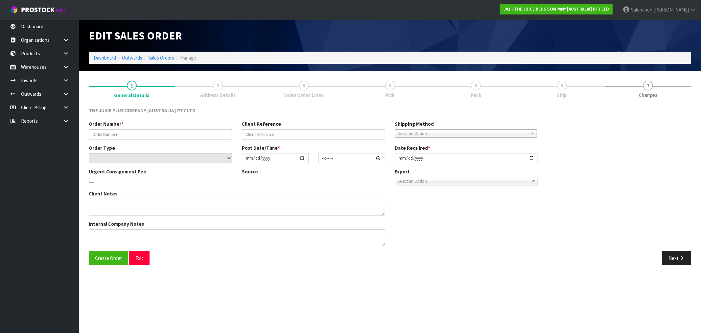
type input "JP01-270727"
select select "number:0"
type input "2025-08-27"
type input "12:18:18.000"
type input "2025-08-27"
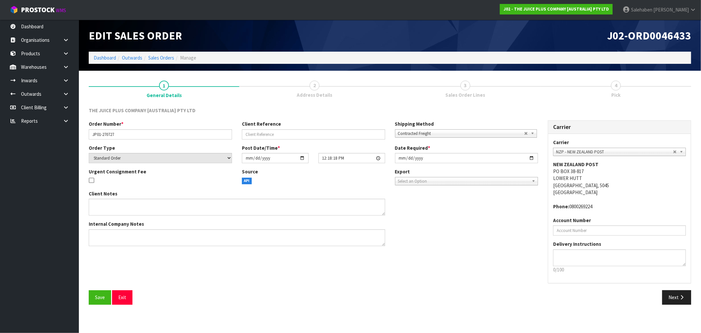
click at [160, 61] on li "Sales Orders" at bounding box center [158, 57] width 32 height 7
drag, startPoint x: 163, startPoint y: 54, endPoint x: 161, endPoint y: 58, distance: 4.4
click at [163, 55] on li "Sales Orders" at bounding box center [158, 57] width 32 height 7
click at [161, 58] on link "Sales Orders" at bounding box center [161, 58] width 26 height 6
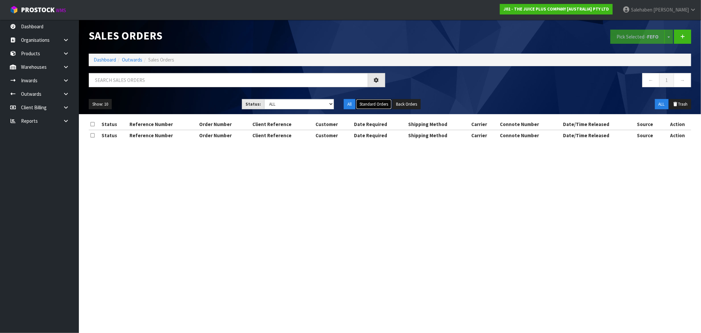
click at [368, 106] on button "Standard Orders" at bounding box center [374, 104] width 36 height 11
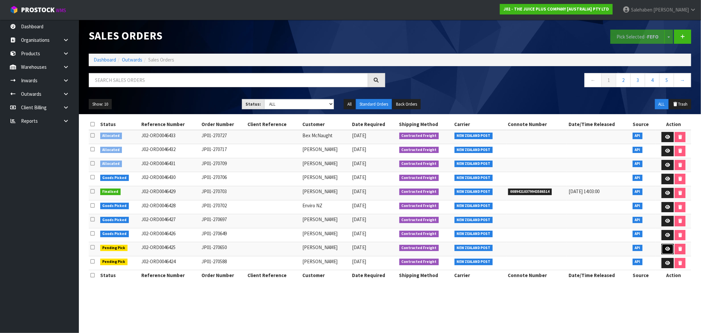
click at [668, 251] on icon at bounding box center [667, 248] width 5 height 4
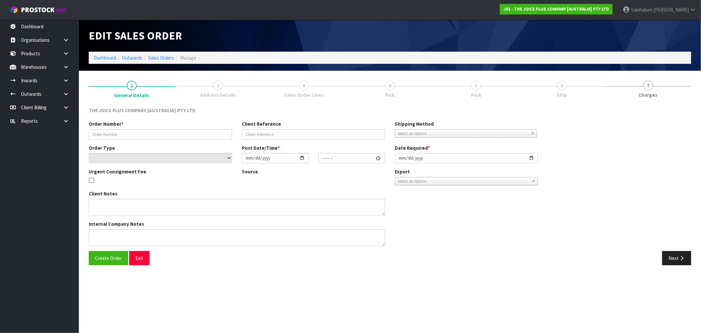
type input "JP01-270650"
select select "number:0"
type input "2025-08-27"
type input "03:03:54.000"
type input "2025-08-27"
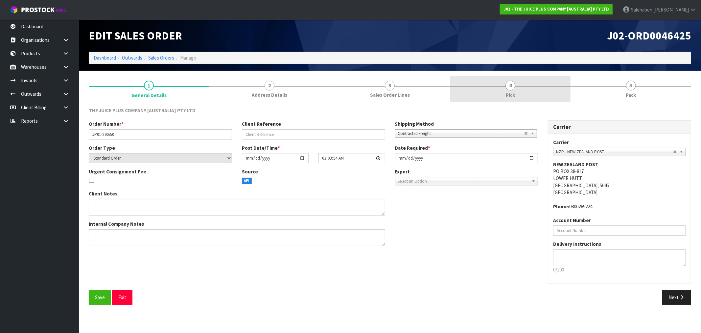
click at [510, 90] on link "4 Pick" at bounding box center [510, 89] width 121 height 26
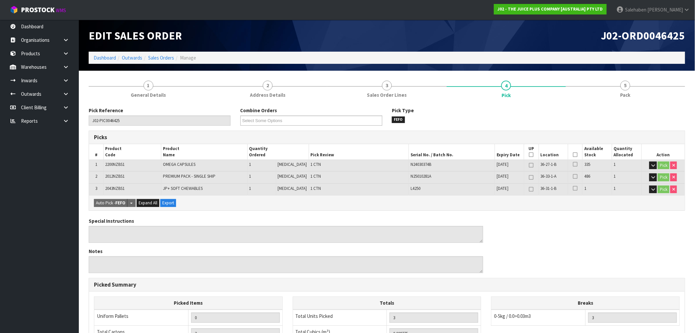
click at [573, 154] on icon at bounding box center [575, 154] width 5 height 0
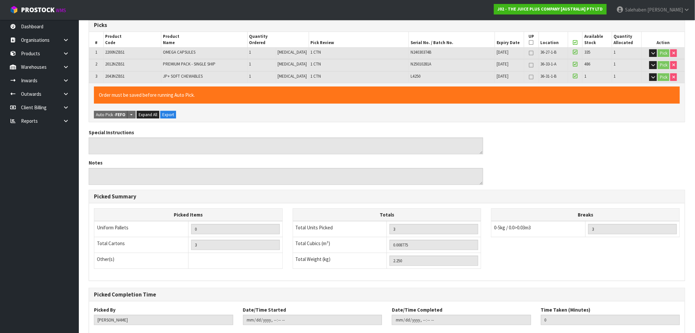
scroll to position [150, 0]
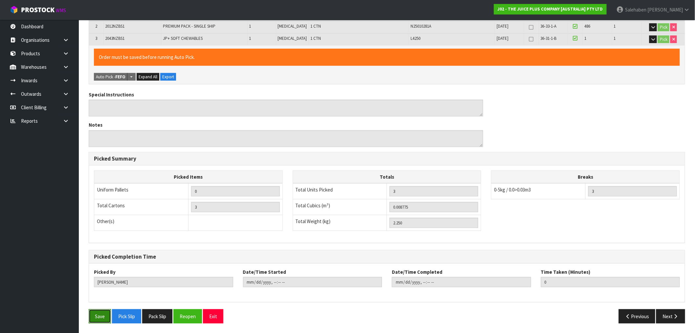
click at [102, 316] on button "Save" at bounding box center [100, 316] width 22 height 14
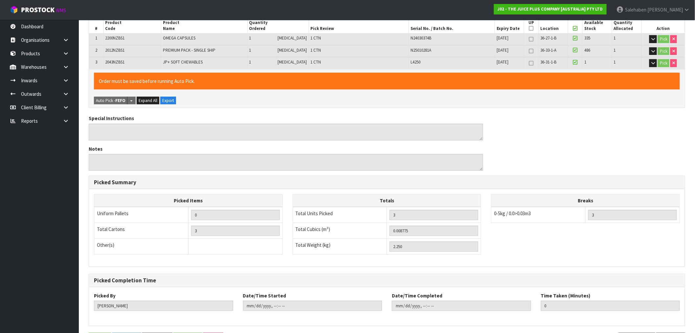
scroll to position [0, 0]
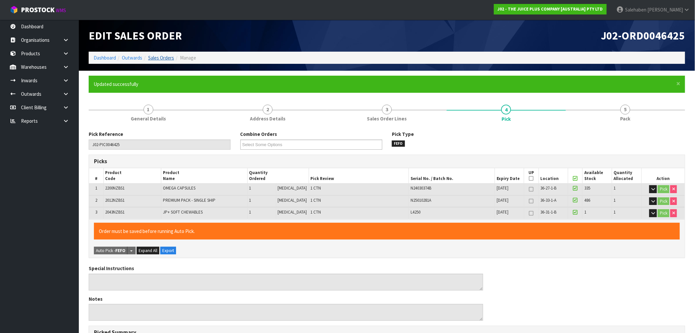
type input "Salehaben Patel"
type input "2025-08-27T15:12:13"
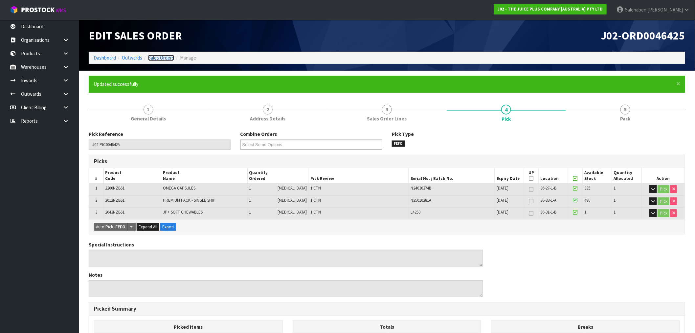
click at [166, 56] on link "Sales Orders" at bounding box center [161, 58] width 26 height 6
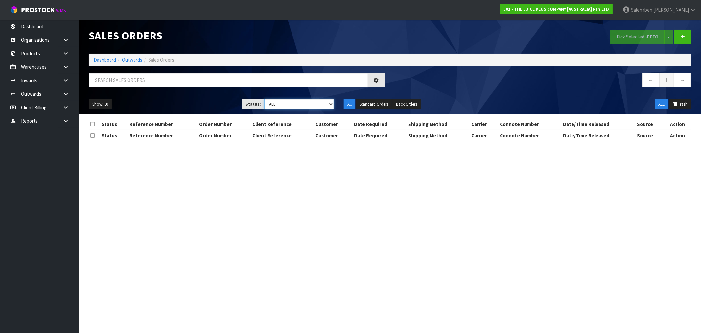
click at [319, 103] on select "Draft Pending Allocated Pending Pick Goods Picked Goods Packed Pending Charges …" at bounding box center [299, 104] width 70 height 10
click at [264, 99] on select "Draft Pending Allocated Pending Pick Goods Picked Goods Packed Pending Charges …" at bounding box center [299, 104] width 70 height 10
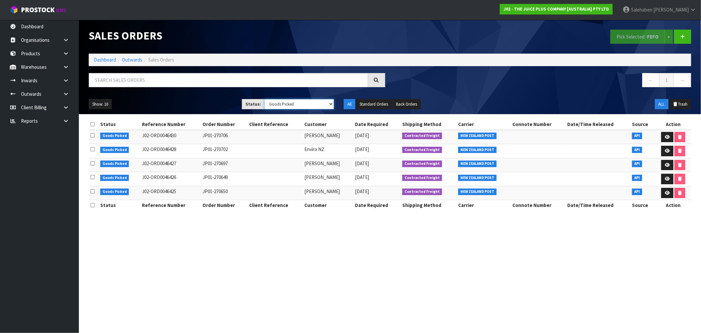
click at [288, 103] on select "Draft Pending Allocated Pending Pick Goods Picked Goods Packed Pending Charges …" at bounding box center [299, 104] width 70 height 10
select select "string:3"
click at [264, 99] on select "Draft Pending Allocated Pending Pick Goods Picked Goods Packed Pending Charges …" at bounding box center [299, 104] width 70 height 10
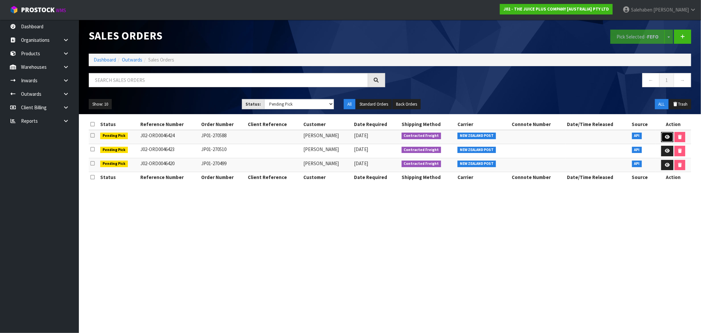
click at [666, 138] on icon at bounding box center [667, 137] width 5 height 4
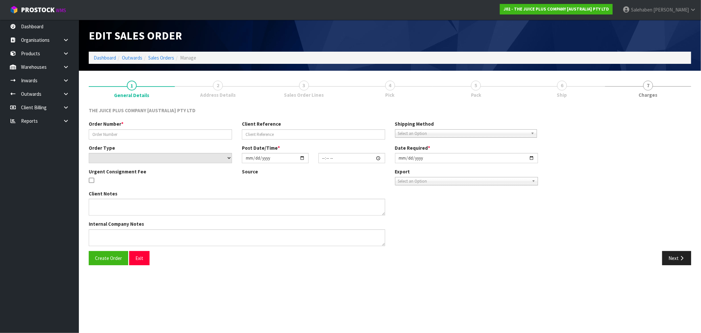
type input "JP01-270588"
select select "number:0"
type input "2025-08-27"
type input "03:02:28.000"
type input "2025-08-27"
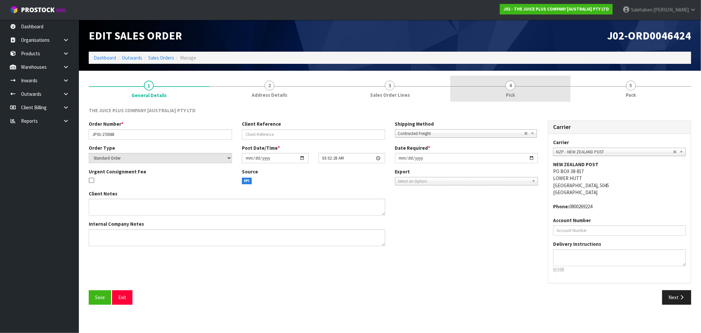
click at [514, 90] on link "4 Pick" at bounding box center [510, 89] width 121 height 26
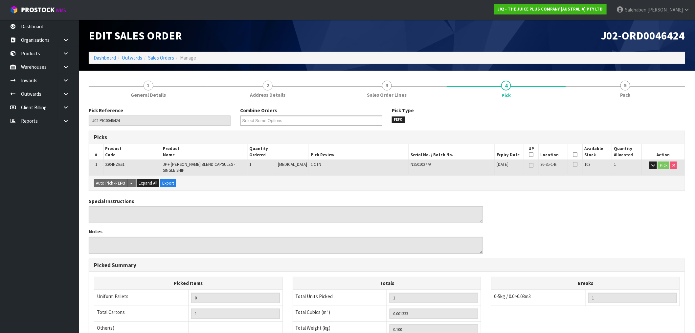
click at [570, 150] on th "Picked" at bounding box center [575, 151] width 14 height 15
click at [573, 154] on icon at bounding box center [575, 154] width 5 height 0
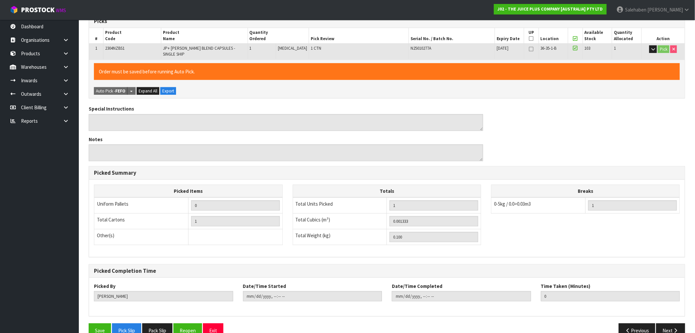
scroll to position [126, 0]
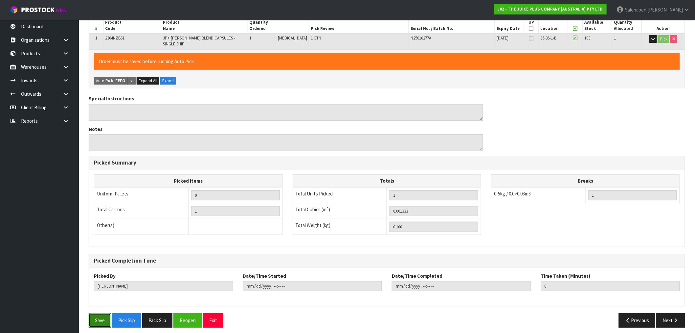
click at [103, 314] on button "Save" at bounding box center [100, 320] width 22 height 14
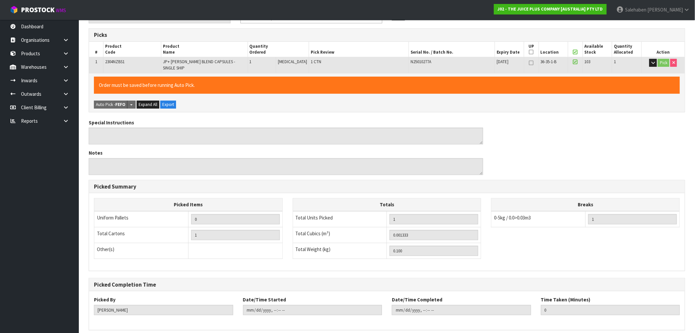
scroll to position [0, 0]
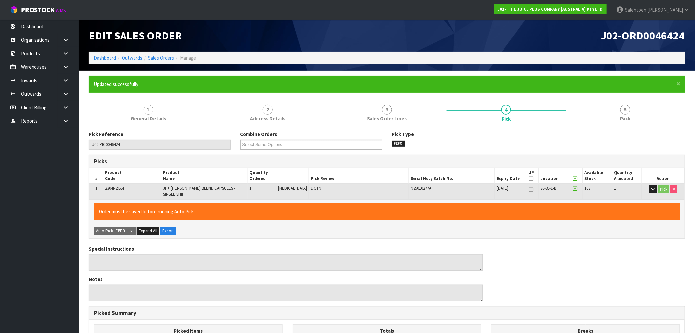
type input "Salehaben Patel"
type input "2025-08-27T15:12:25"
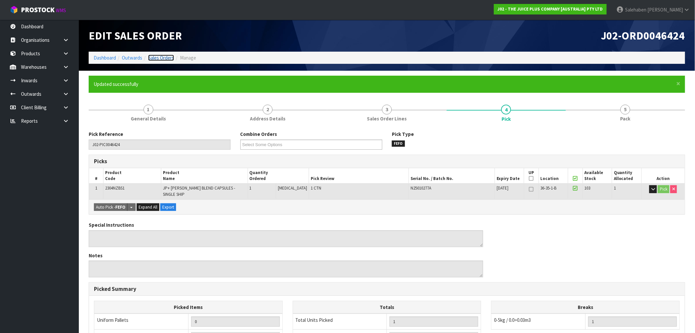
click at [167, 57] on link "Sales Orders" at bounding box center [161, 58] width 26 height 6
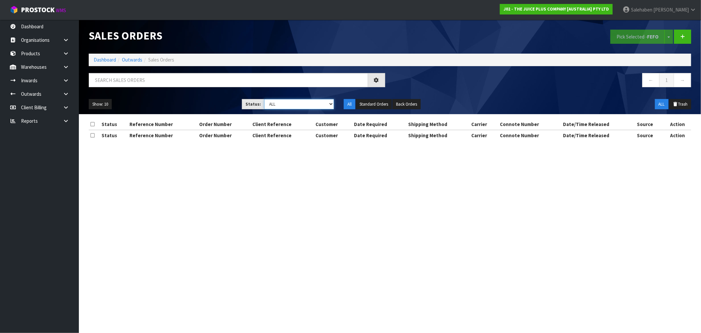
drag, startPoint x: 311, startPoint y: 104, endPoint x: 307, endPoint y: 107, distance: 5.6
click at [311, 104] on select "Draft Pending Allocated Pending Pick Goods Picked Goods Packed Pending Charges …" at bounding box center [299, 104] width 70 height 10
select select "string:3"
click at [264, 99] on select "Draft Pending Allocated Pending Pick Goods Picked Goods Packed Pending Charges …" at bounding box center [299, 104] width 70 height 10
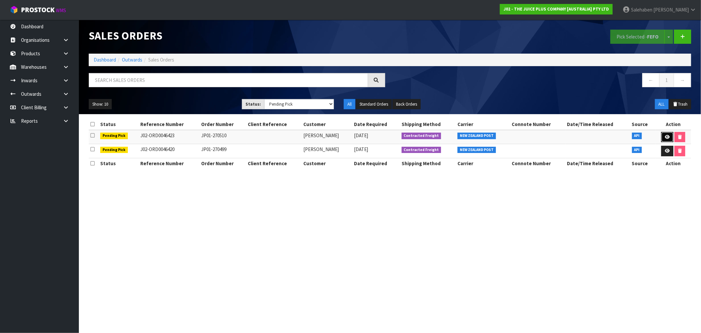
click at [666, 136] on icon at bounding box center [667, 137] width 5 height 4
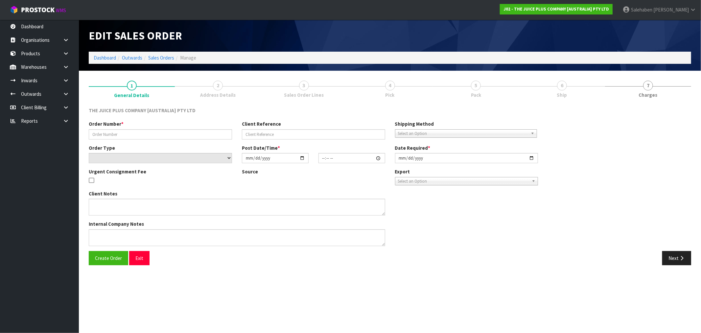
type input "JP01-270510"
select select "number:0"
type input "2025-08-27"
type input "03:00:39.000"
type input "2025-08-27"
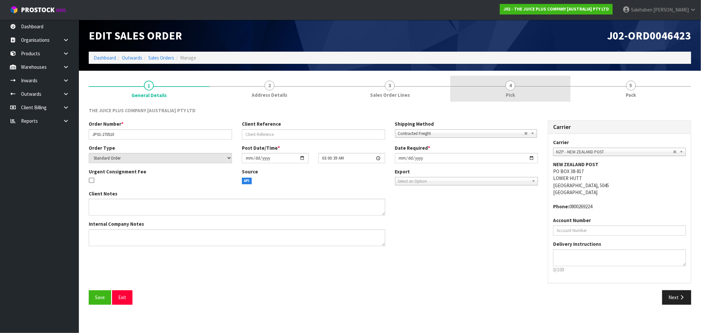
click at [508, 84] on span "4" at bounding box center [510, 86] width 10 height 10
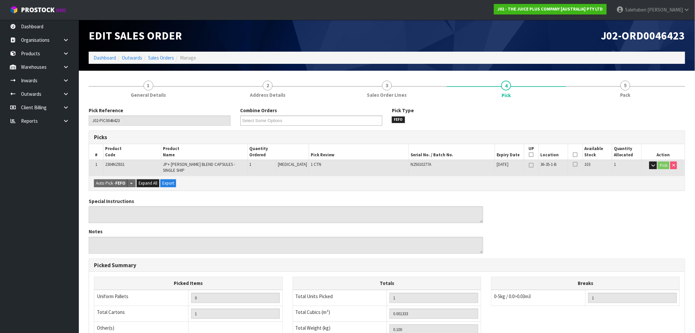
click at [574, 155] on icon at bounding box center [575, 154] width 5 height 0
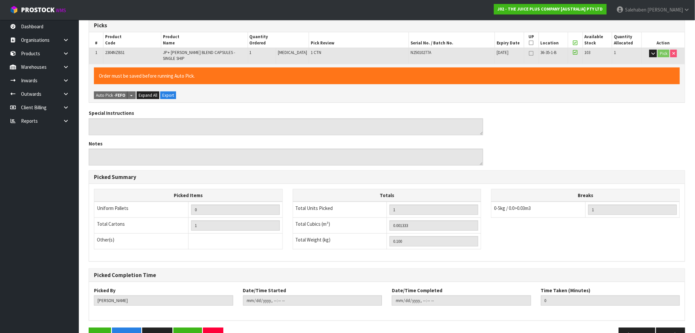
scroll to position [126, 0]
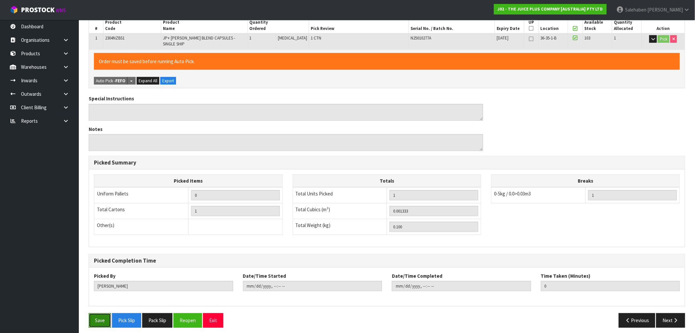
click at [94, 313] on button "Save" at bounding box center [100, 320] width 22 height 14
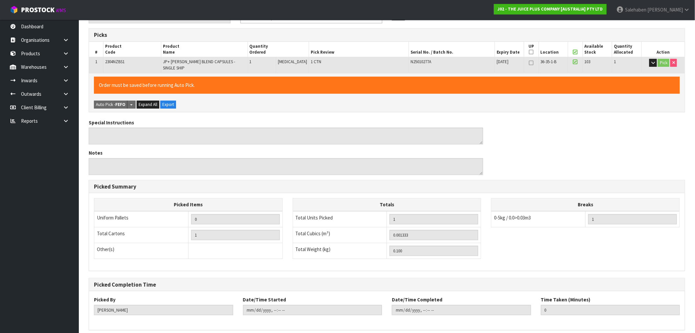
scroll to position [0, 0]
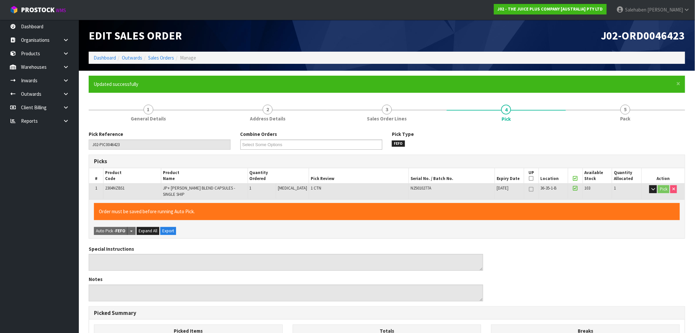
type input "Salehaben Patel"
type input "2025-08-27T15:12:35"
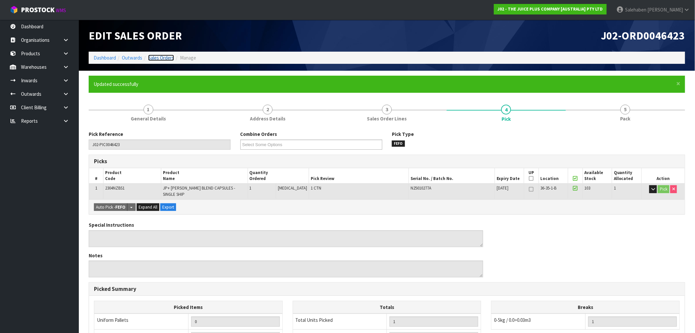
click at [154, 60] on link "Sales Orders" at bounding box center [161, 58] width 26 height 6
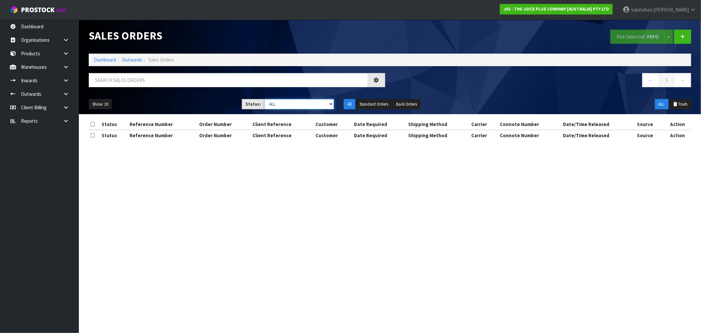
click at [281, 104] on select "Draft Pending Allocated Pending Pick Goods Picked Goods Packed Pending Charges …" at bounding box center [299, 104] width 70 height 10
select select "string:3"
click at [264, 99] on select "Draft Pending Allocated Pending Pick Goods Picked Goods Packed Pending Charges …" at bounding box center [299, 104] width 70 height 10
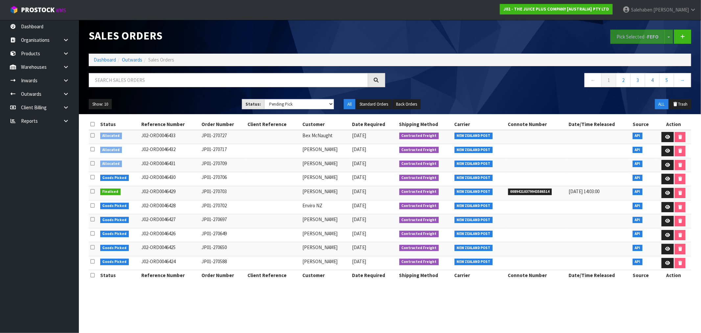
click at [665, 135] on icon at bounding box center [667, 137] width 5 height 4
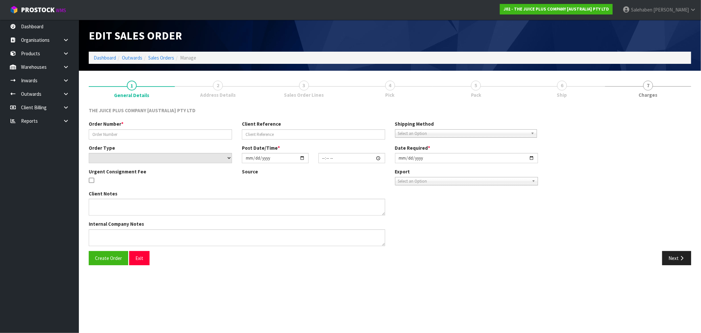
type input "JP01-270727"
select select "number:0"
type input "2025-08-27"
type input "12:18:18.000"
type input "2025-08-27"
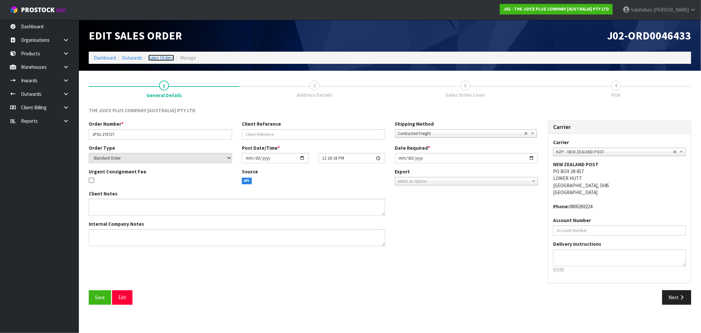
click at [156, 57] on link "Sales Orders" at bounding box center [161, 58] width 26 height 6
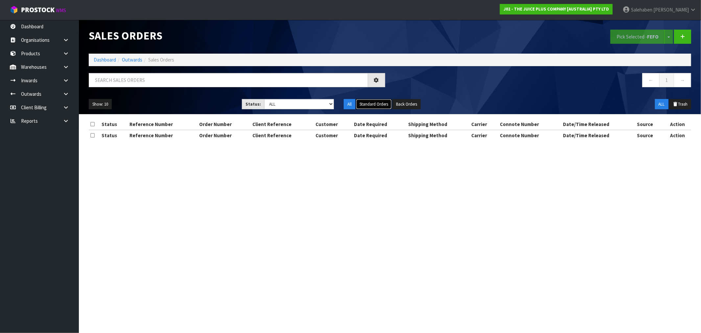
click at [368, 101] on button "Standard Orders" at bounding box center [374, 104] width 36 height 11
click at [311, 104] on select "Draft Pending Allocated Pending Pick Goods Picked Goods Packed Pending Charges …" at bounding box center [299, 104] width 70 height 10
select select "string:3"
click at [264, 99] on select "Draft Pending Allocated Pending Pick Goods Picked Goods Packed Pending Charges …" at bounding box center [299, 104] width 70 height 10
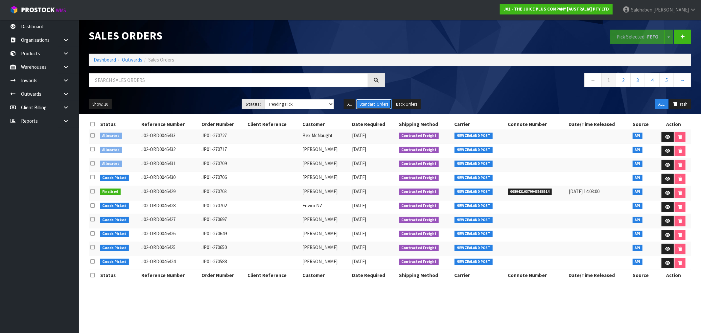
click at [377, 105] on button "Standard Orders" at bounding box center [374, 104] width 36 height 11
click at [372, 106] on button "Standard Orders" at bounding box center [374, 104] width 36 height 11
click at [376, 102] on button "Standard Orders" at bounding box center [374, 104] width 36 height 11
click at [375, 104] on button "Standard Orders" at bounding box center [374, 104] width 36 height 11
click at [294, 101] on select "Draft Pending Allocated Pending Pick Goods Picked Goods Packed Pending Charges …" at bounding box center [299, 104] width 70 height 10
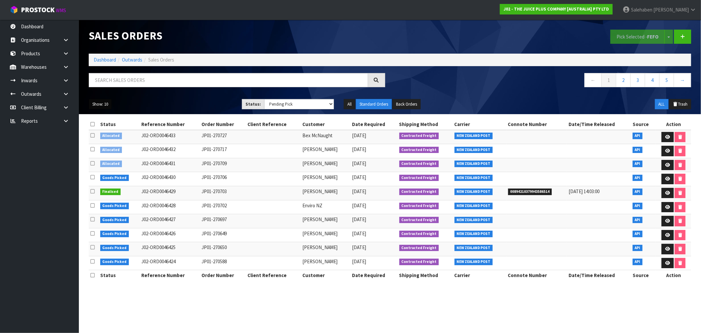
click at [102, 105] on button "Show: 10" at bounding box center [100, 104] width 23 height 11
click at [102, 145] on link "50" at bounding box center [115, 143] width 52 height 9
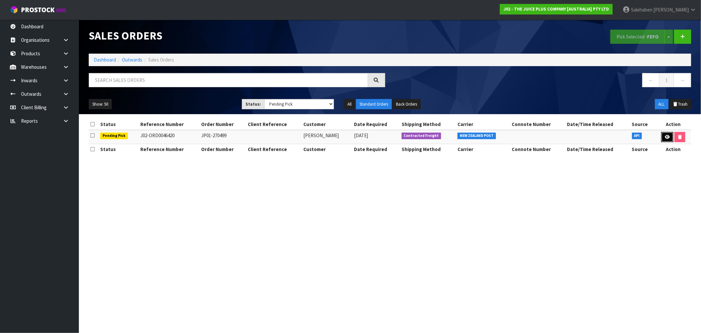
click at [665, 137] on icon at bounding box center [667, 137] width 5 height 4
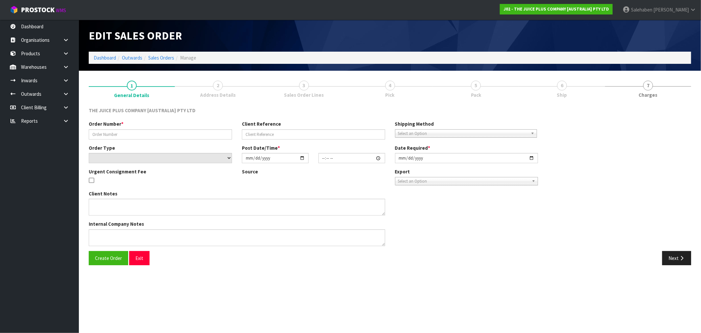
type input "JP01-270499"
select select "number:0"
type input "2025-08-26"
type input "21:28:21.000"
type input "2025-08-27"
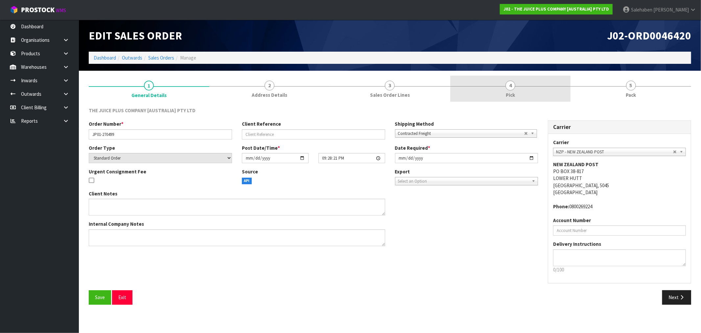
click at [510, 89] on span "4" at bounding box center [510, 86] width 10 height 10
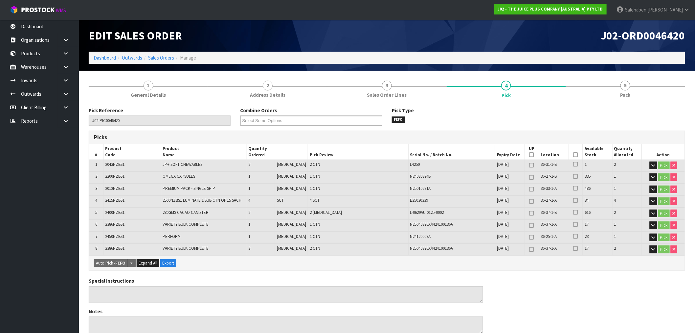
click at [574, 154] on icon at bounding box center [576, 154] width 5 height 0
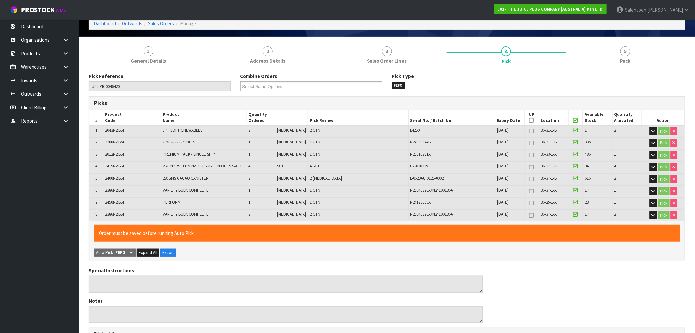
scroll to position [219, 0]
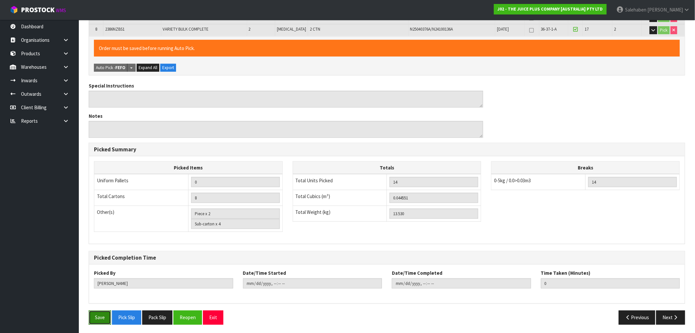
click at [103, 313] on button "Save" at bounding box center [100, 317] width 22 height 14
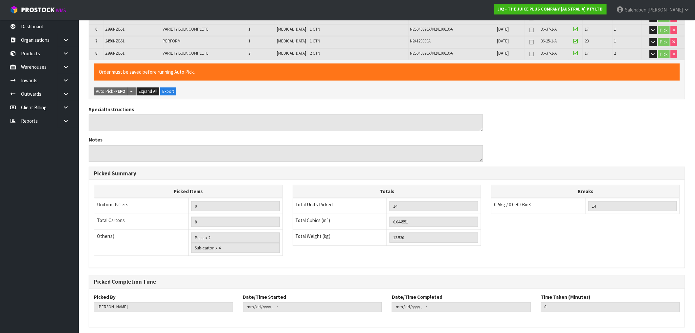
scroll to position [0, 0]
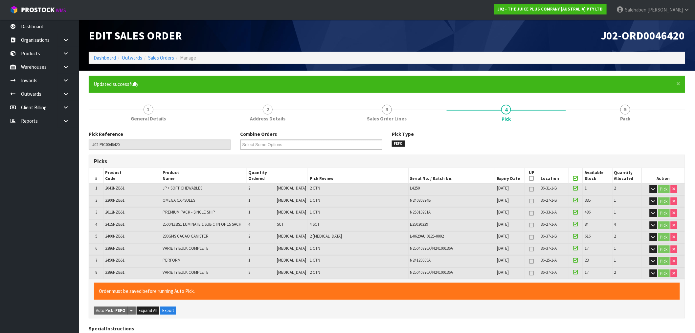
type input "Salehaben Patel"
type input "2025-08-27T15:13:20"
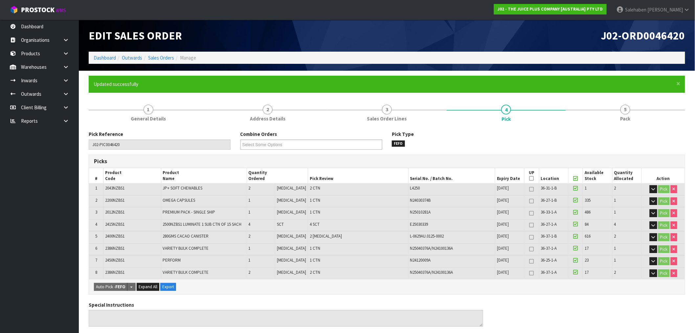
click at [96, 53] on ol "Dashboard Outwards Sales Orders Manage" at bounding box center [387, 58] width 597 height 12
click at [100, 54] on li "Dashboard" at bounding box center [105, 57] width 22 height 7
click at [105, 57] on link "Dashboard" at bounding box center [105, 58] width 22 height 6
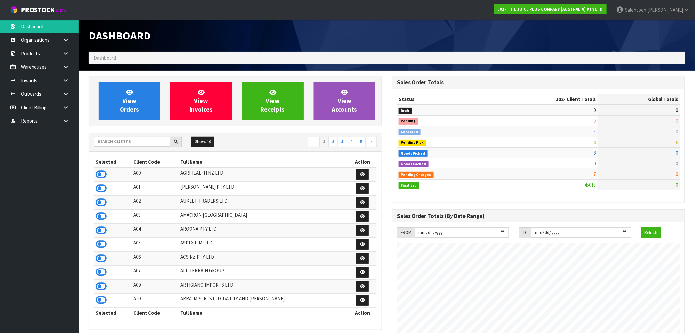
scroll to position [498, 303]
click at [117, 150] on div "Show: 10 5 10 25 50 ← 1 2 3 4 5 →" at bounding box center [235, 142] width 293 height 18
click at [148, 139] on input "text" at bounding box center [132, 141] width 77 height 10
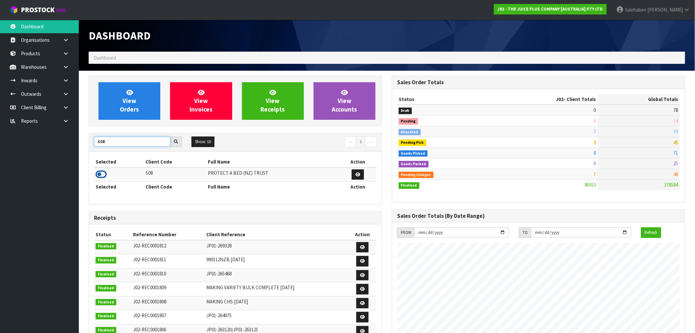
type input "S08"
click at [98, 173] on icon at bounding box center [101, 174] width 11 height 10
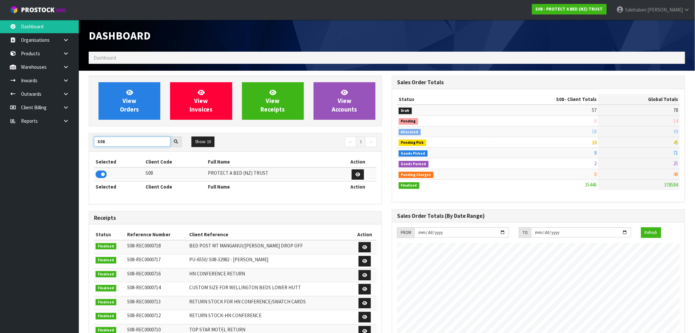
drag, startPoint x: 107, startPoint y: 140, endPoint x: 77, endPoint y: 149, distance: 31.3
click at [77, 149] on body "Toggle navigation ProStock WMS S08 - PROTECT A BED (NZ) TRUST Salehaben Patel L…" at bounding box center [347, 166] width 695 height 333
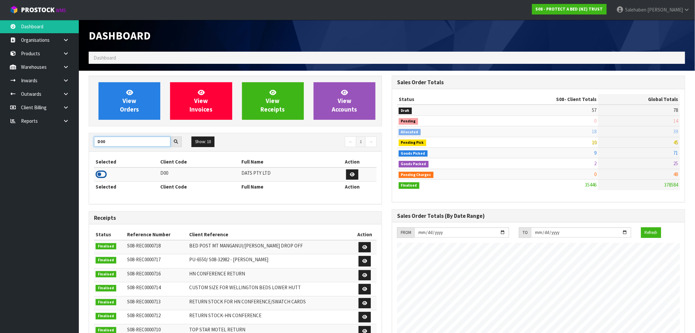
type input "D00"
click at [101, 175] on icon at bounding box center [101, 174] width 11 height 10
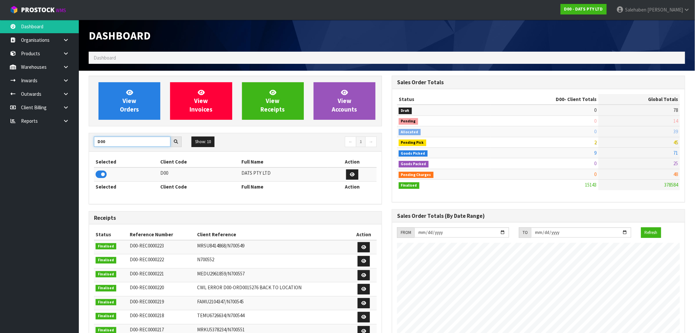
drag, startPoint x: 110, startPoint y: 142, endPoint x: 77, endPoint y: 156, distance: 35.8
click at [77, 155] on body "Toggle navigation ProStock WMS D00 - DATS PTY LTD Salehaben Patel Logout Dashbo…" at bounding box center [347, 166] width 695 height 333
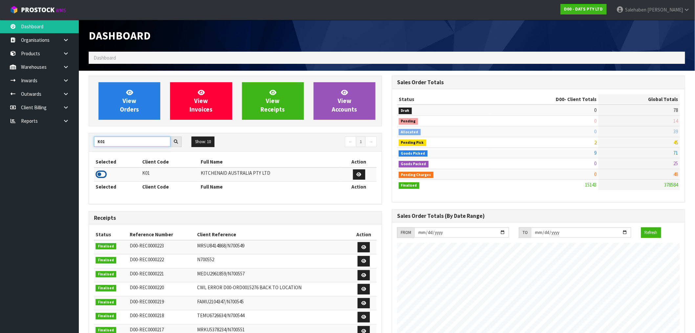
type input "K01"
click at [102, 173] on icon at bounding box center [101, 174] width 11 height 10
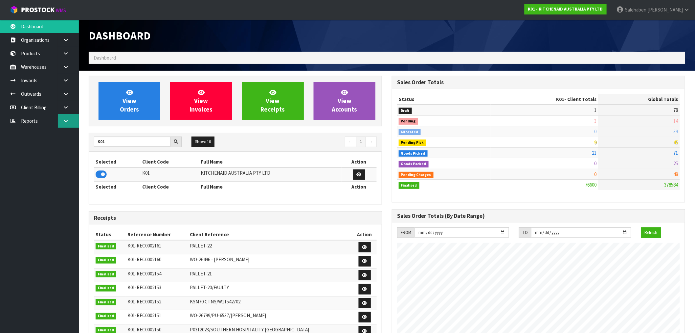
click at [67, 119] on icon at bounding box center [66, 120] width 6 height 5
click at [26, 150] on link "CWL" at bounding box center [39, 147] width 79 height 13
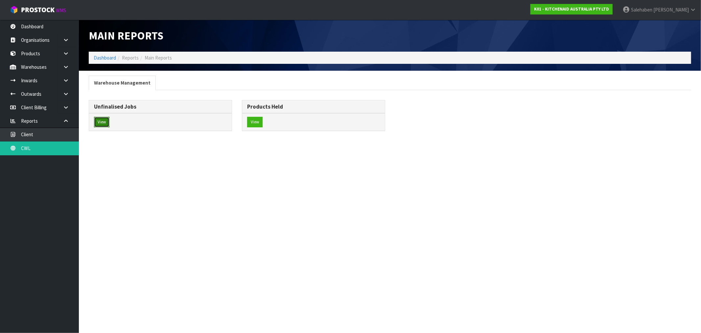
click at [100, 122] on button "View" at bounding box center [101, 122] width 15 height 11
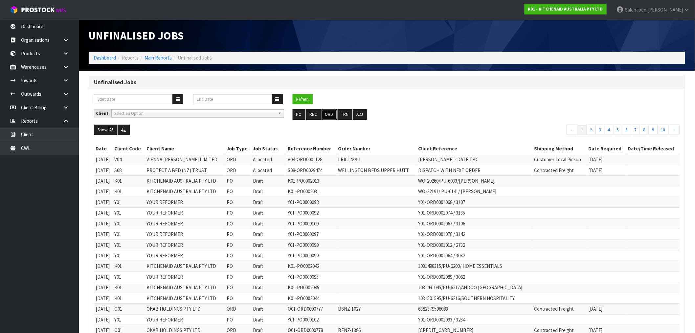
click at [329, 115] on button "ORD" at bounding box center [329, 114] width 15 height 11
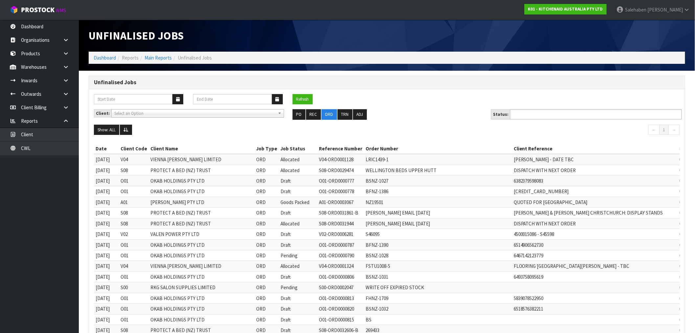
click at [543, 113] on input "text" at bounding box center [536, 114] width 48 height 8
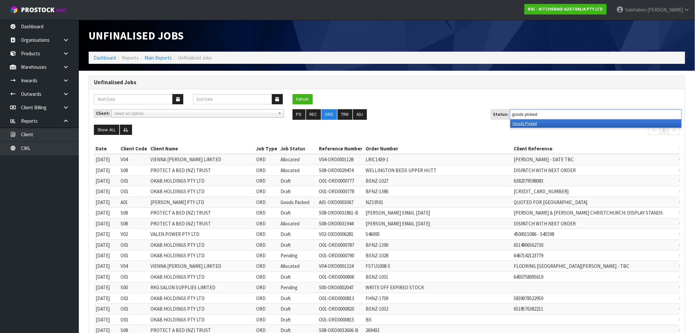
type input "goods picked"
click at [523, 123] on em "Goods Picked" at bounding box center [525, 124] width 25 height 6
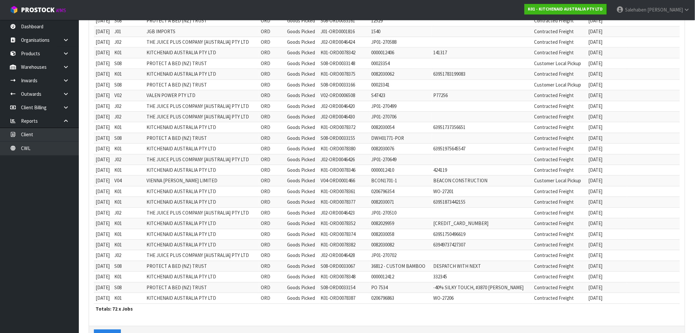
scroll to position [643, 0]
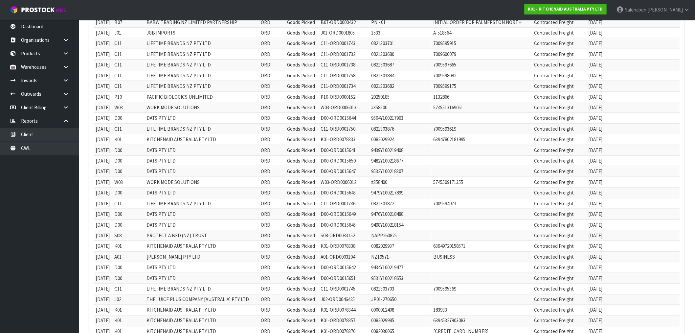
scroll to position [0, 0]
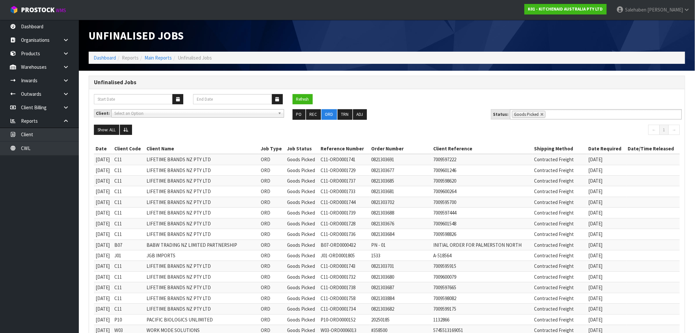
click at [244, 30] on h1 "Unfinalised Jobs" at bounding box center [235, 36] width 293 height 12
click at [104, 58] on link "Dashboard" at bounding box center [105, 58] width 22 height 6
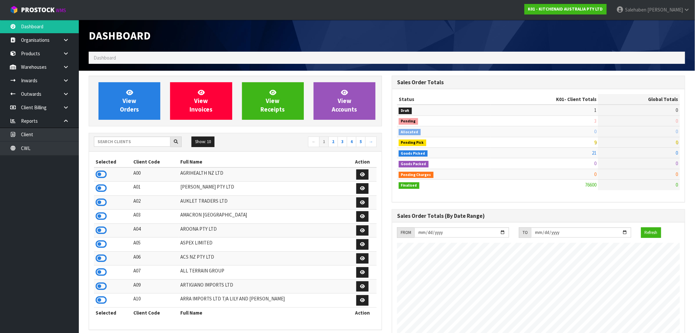
scroll to position [498, 303]
click at [102, 188] on icon at bounding box center [101, 188] width 11 height 10
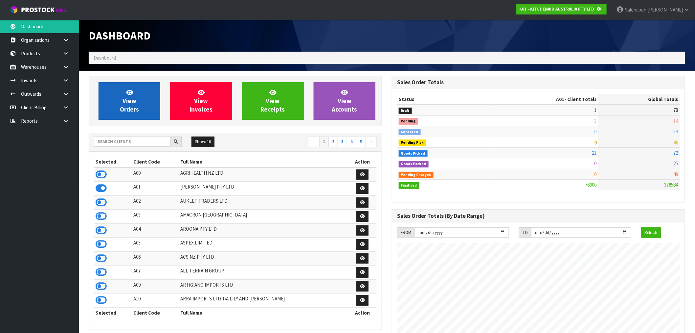
scroll to position [410, 303]
click at [140, 97] on link "View Orders" at bounding box center [130, 100] width 62 height 37
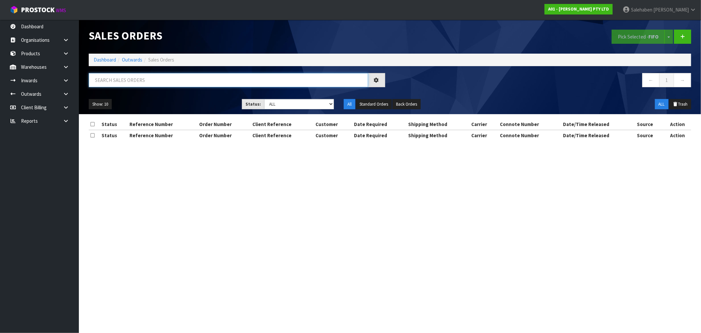
click at [114, 83] on input "text" at bounding box center [228, 80] width 279 height 14
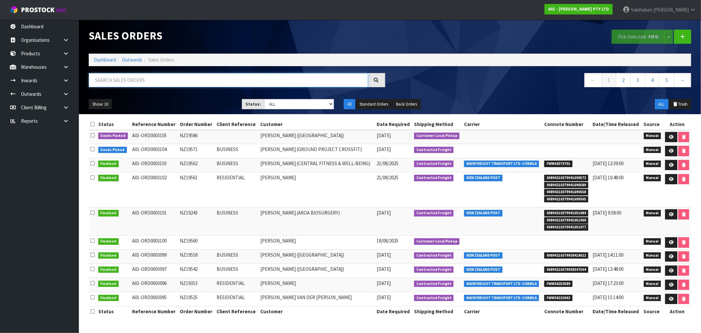
type input "6"
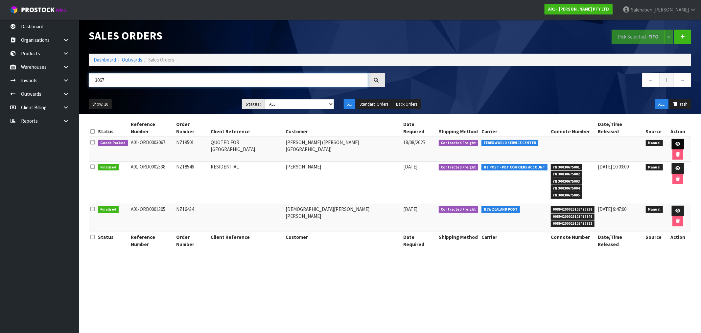
type input "3067"
click at [675, 142] on icon at bounding box center [677, 144] width 5 height 4
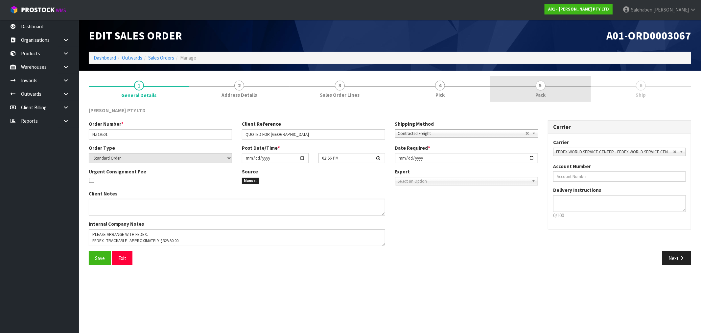
click at [545, 89] on link "5 Pack" at bounding box center [540, 89] width 101 height 26
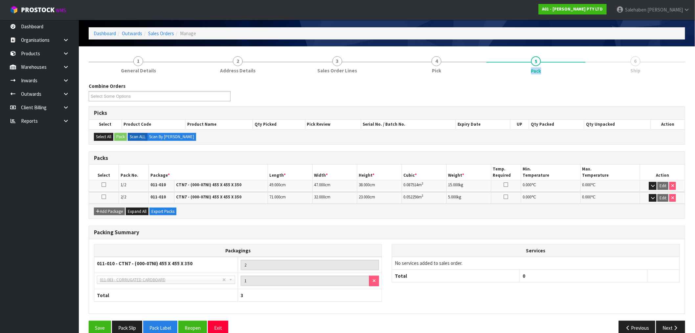
scroll to position [36, 0]
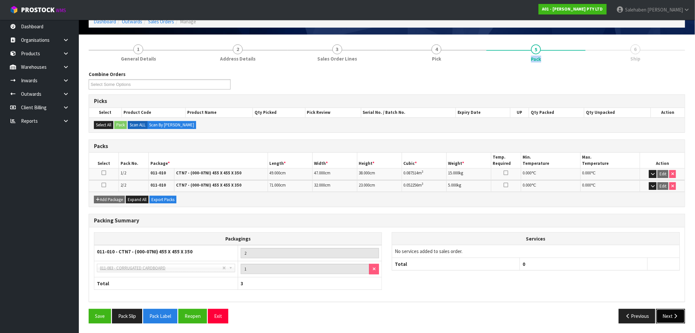
click at [666, 316] on button "Next" at bounding box center [671, 316] width 29 height 14
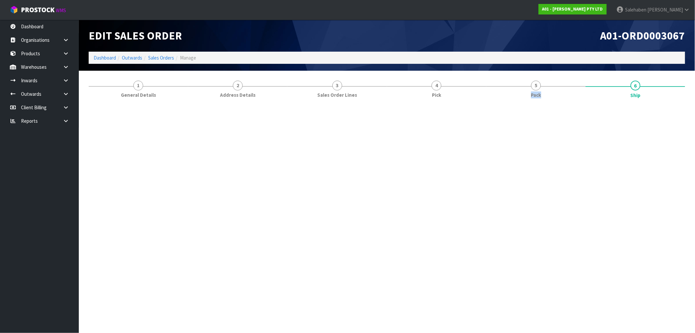
scroll to position [0, 0]
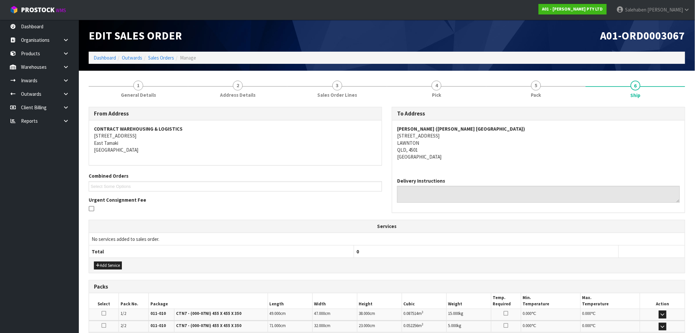
click at [420, 127] on strong "[PERSON_NAME] ([PERSON_NAME] [GEOGRAPHIC_DATA])" at bounding box center [461, 129] width 128 height 6
drag, startPoint x: 423, startPoint y: 127, endPoint x: 396, endPoint y: 126, distance: 27.0
click at [396, 126] on div "[PERSON_NAME] ([PERSON_NAME] AUSTRALIA) [STREET_ADDRESS]" at bounding box center [538, 146] width 293 height 52
copy strong "[PERSON_NAME]"
drag, startPoint x: 480, startPoint y: 129, endPoint x: 426, endPoint y: 131, distance: 54.6
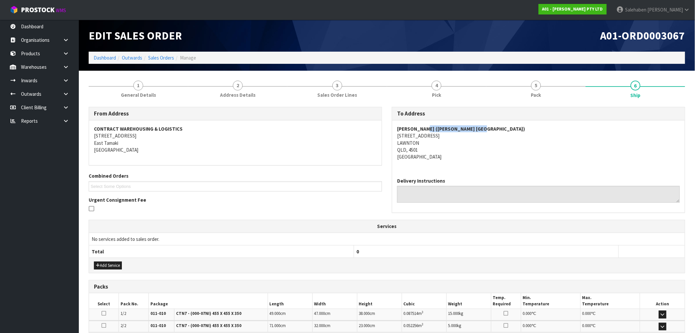
click at [426, 131] on address "[PERSON_NAME] ([PERSON_NAME] AUSTRALIA) [STREET_ADDRESS]" at bounding box center [538, 142] width 283 height 35
copy strong "[PERSON_NAME] [GEOGRAPHIC_DATA]"
drag, startPoint x: 439, startPoint y: 137, endPoint x: 398, endPoint y: 137, distance: 41.7
click at [398, 137] on address "[PERSON_NAME] ([PERSON_NAME] AUSTRALIA) [STREET_ADDRESS]" at bounding box center [538, 142] width 283 height 35
copy address "[STREET_ADDRESS]"
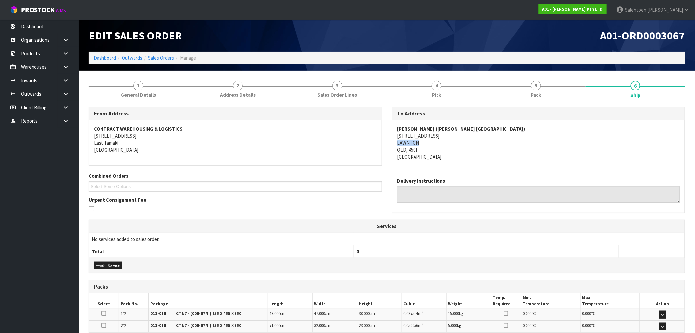
drag, startPoint x: 403, startPoint y: 144, endPoint x: 396, endPoint y: 144, distance: 7.2
click at [396, 144] on div "[PERSON_NAME] ([PERSON_NAME] AUSTRALIA) [STREET_ADDRESS]" at bounding box center [538, 146] width 293 height 52
copy address "LAWNTON"
click at [537, 93] on span "Pack" at bounding box center [536, 94] width 10 height 7
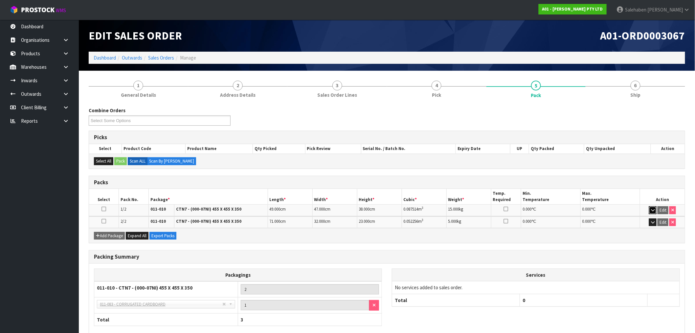
click at [654, 209] on icon "button" at bounding box center [653, 210] width 4 height 4
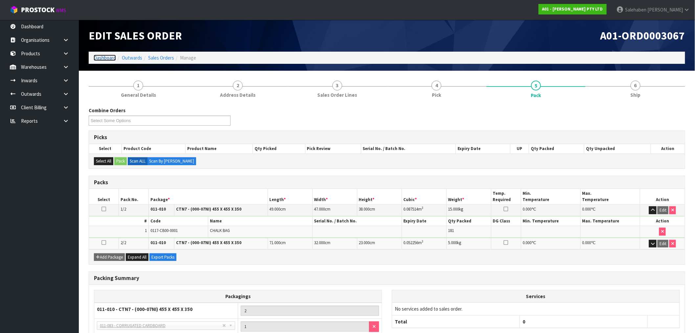
click at [104, 57] on link "Dashboard" at bounding box center [105, 58] width 22 height 6
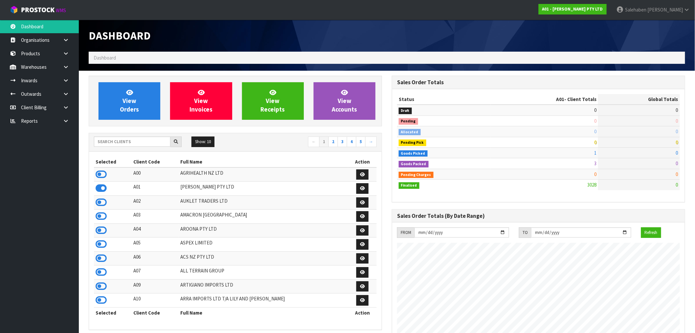
scroll to position [477, 303]
click at [106, 143] on input "text" at bounding box center [132, 141] width 77 height 10
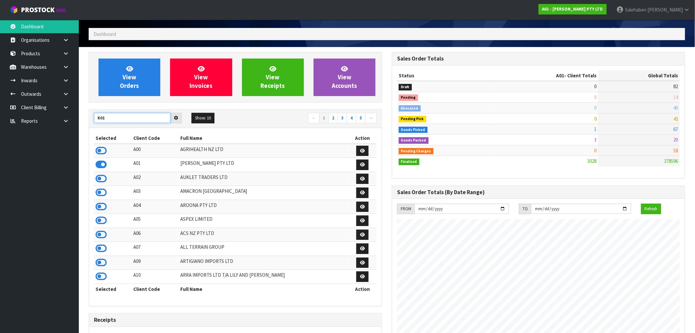
scroll to position [36, 0]
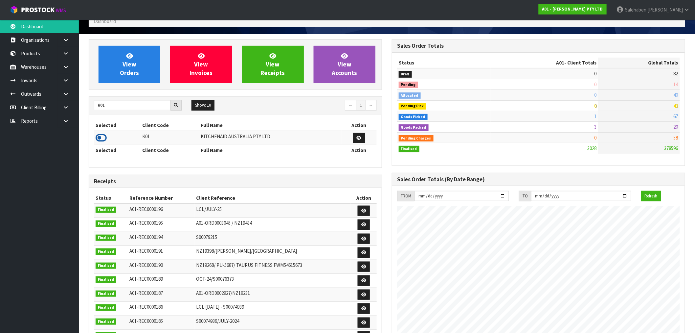
click at [101, 134] on icon at bounding box center [101, 138] width 11 height 10
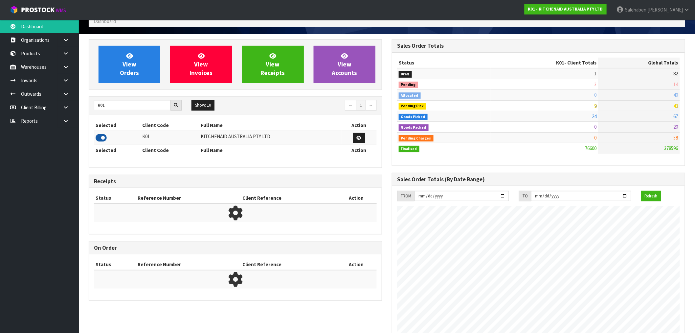
scroll to position [498, 303]
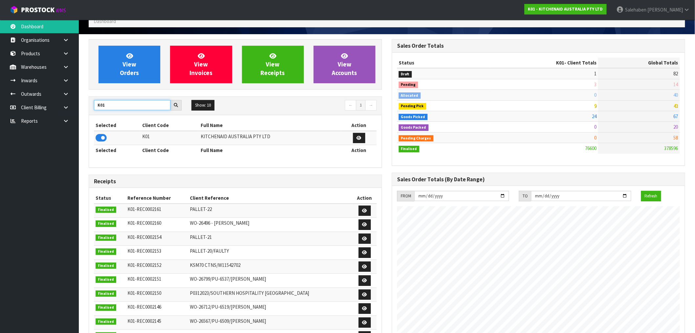
drag, startPoint x: 107, startPoint y: 107, endPoint x: 83, endPoint y: 117, distance: 26.0
click at [83, 117] on section "View Orders View Invoices View Receipts View Accounts K01 Show: 10 5 10 25 50 ←…" at bounding box center [387, 288] width 616 height 508
type input "J02"
click at [98, 135] on icon at bounding box center [101, 138] width 11 height 10
